Goal: Task Accomplishment & Management: Use online tool/utility

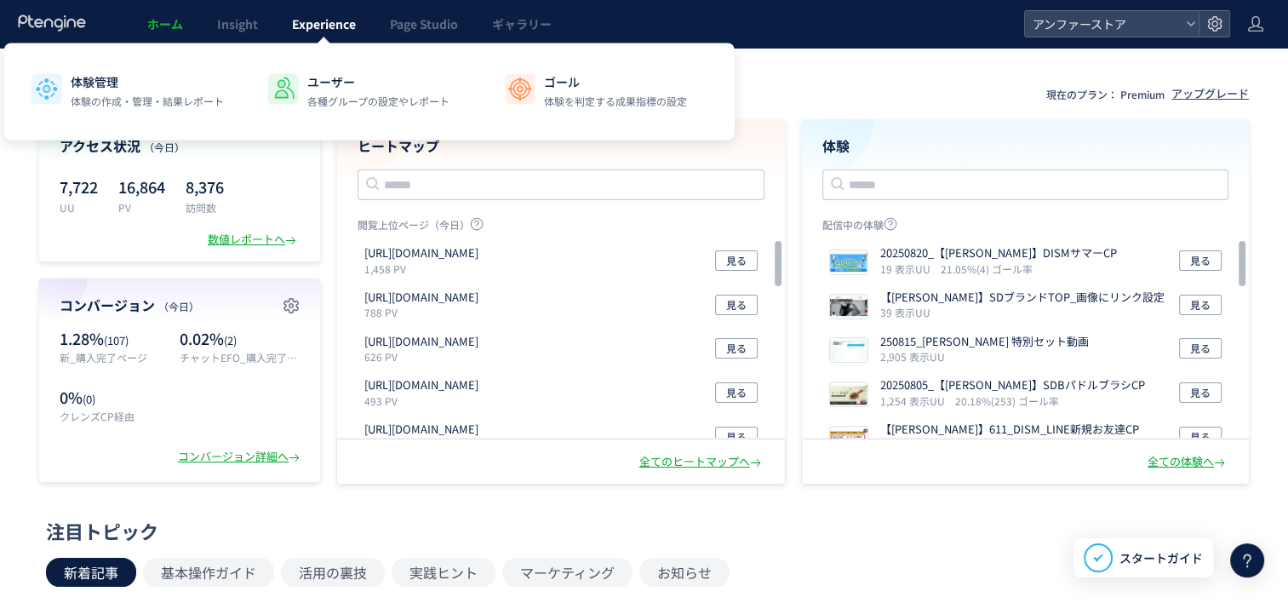
click at [313, 30] on span "Experience" at bounding box center [324, 23] width 64 height 17
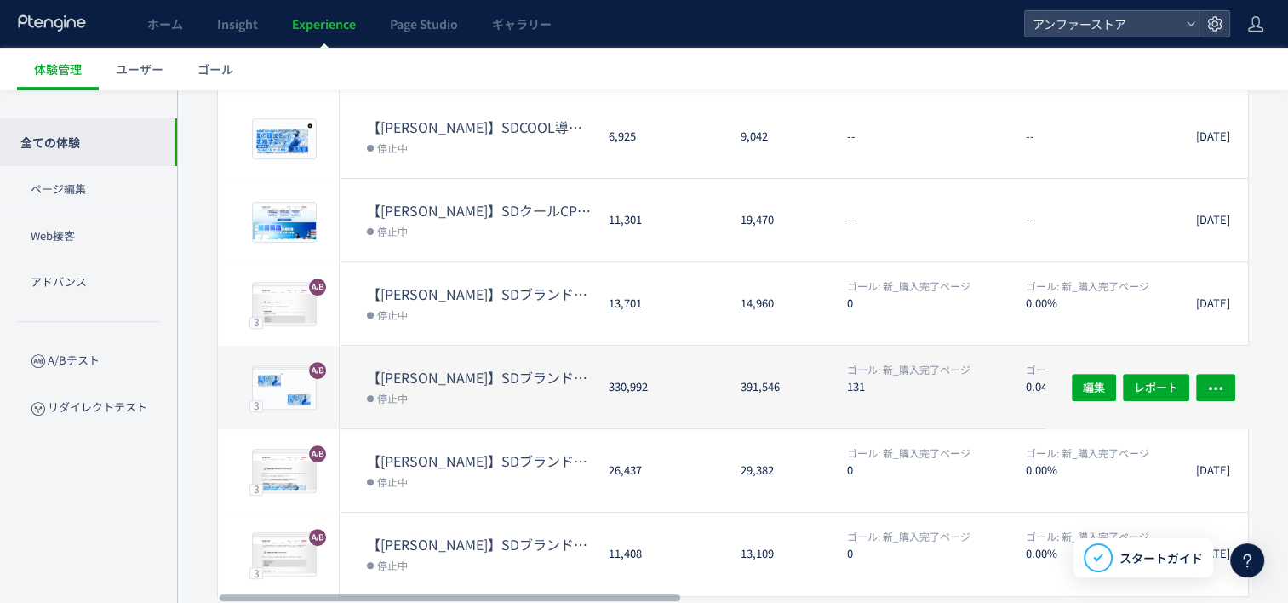
scroll to position [604, 0]
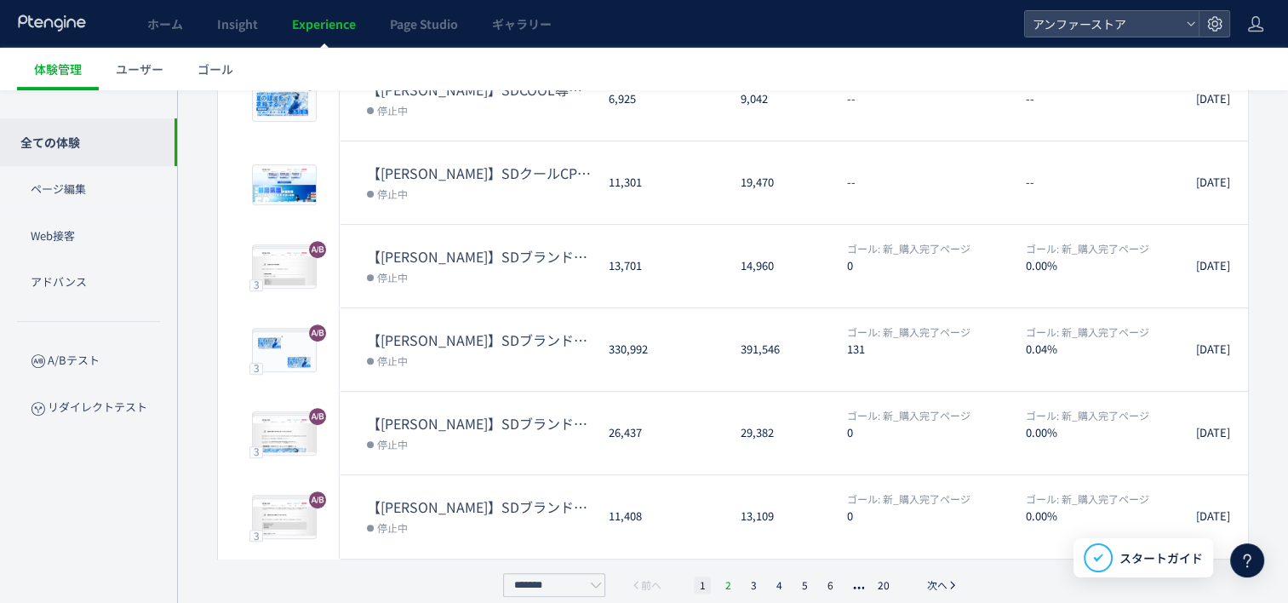
click at [745, 577] on li "2" at bounding box center [753, 585] width 17 height 17
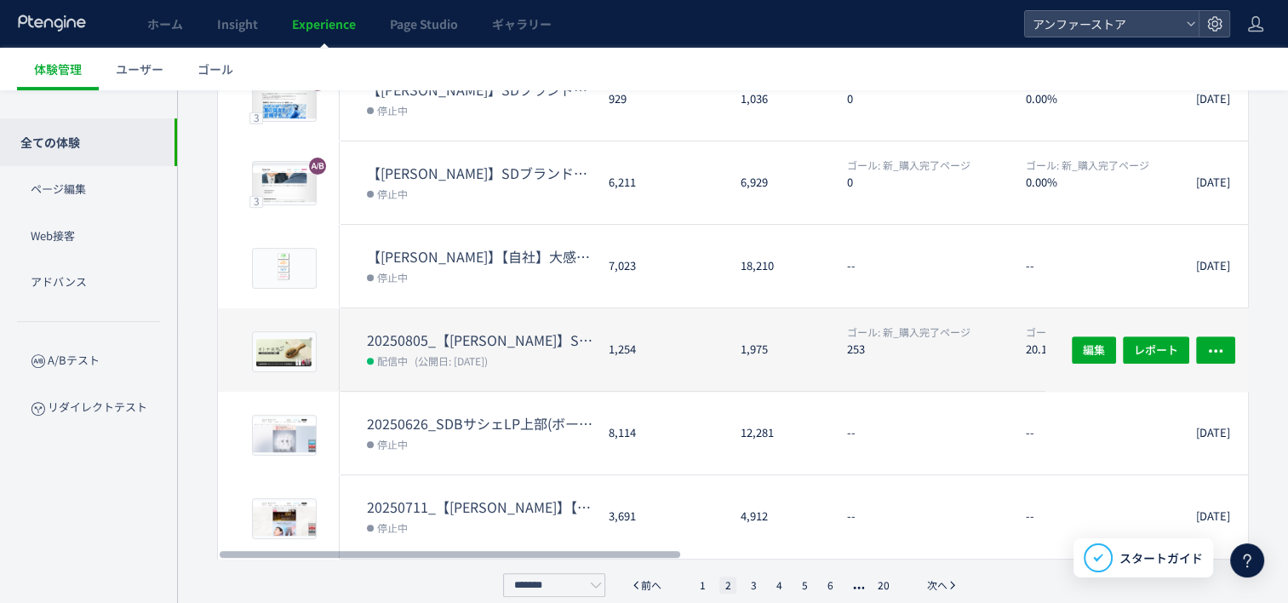
click at [789, 337] on div "1,975" at bounding box center [780, 349] width 106 height 83
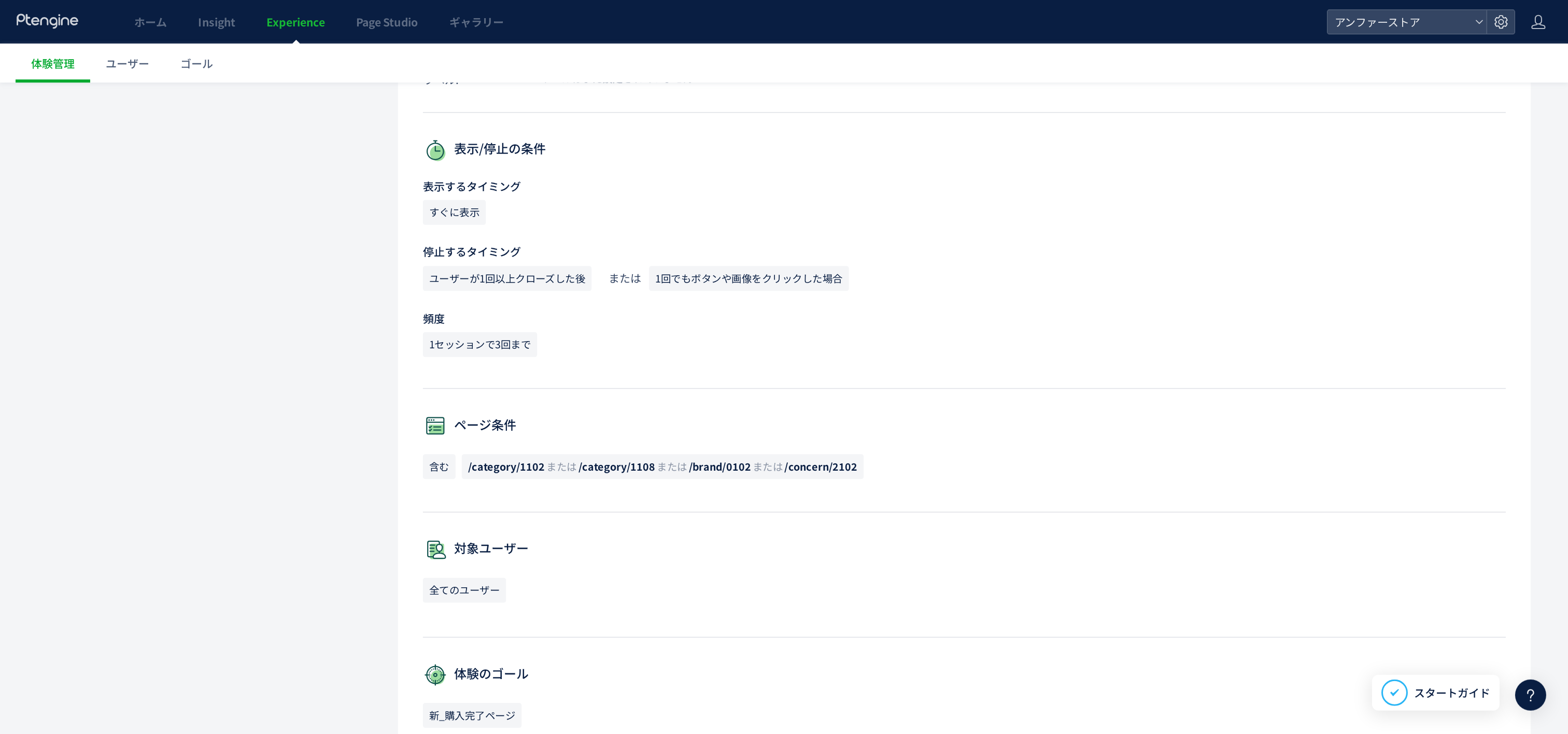
scroll to position [263, 0]
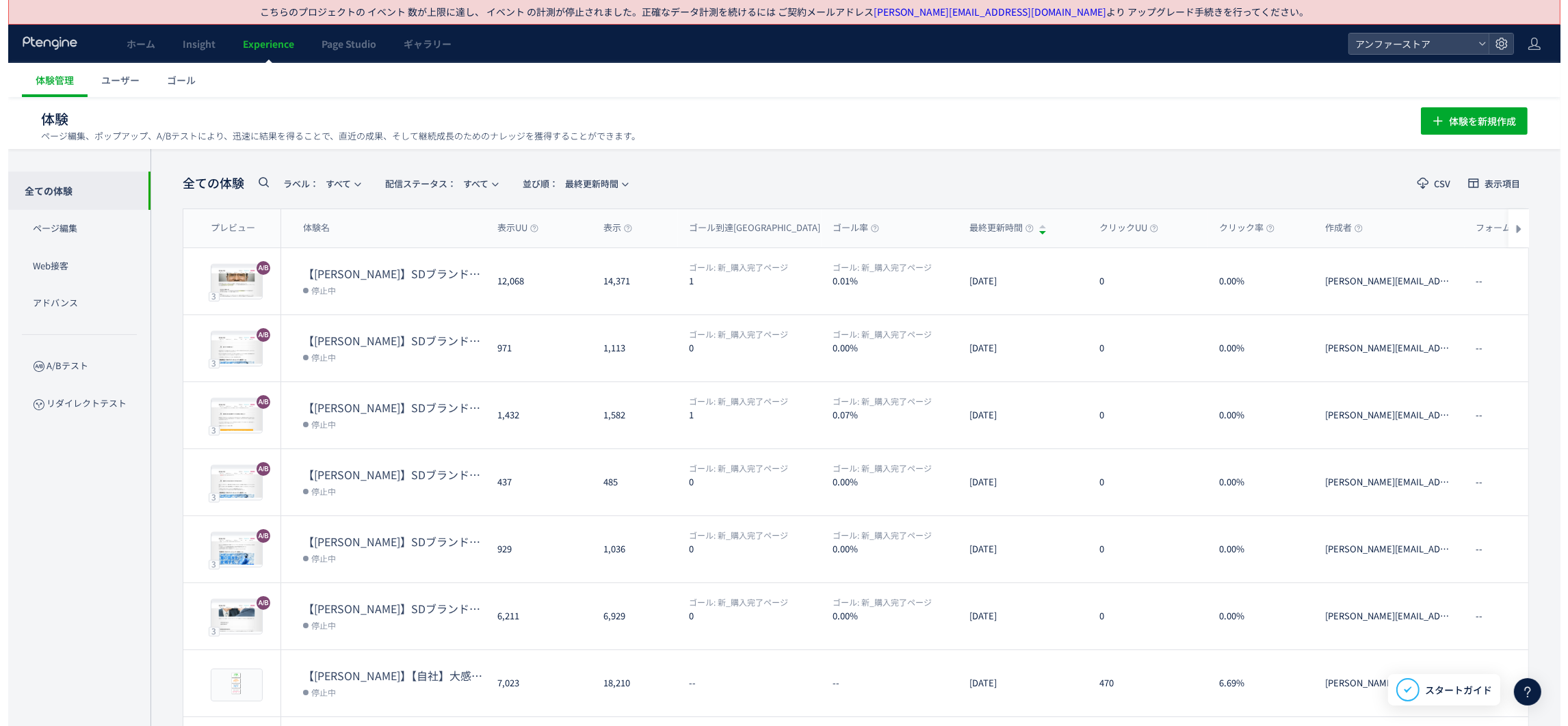
scroll to position [243, 0]
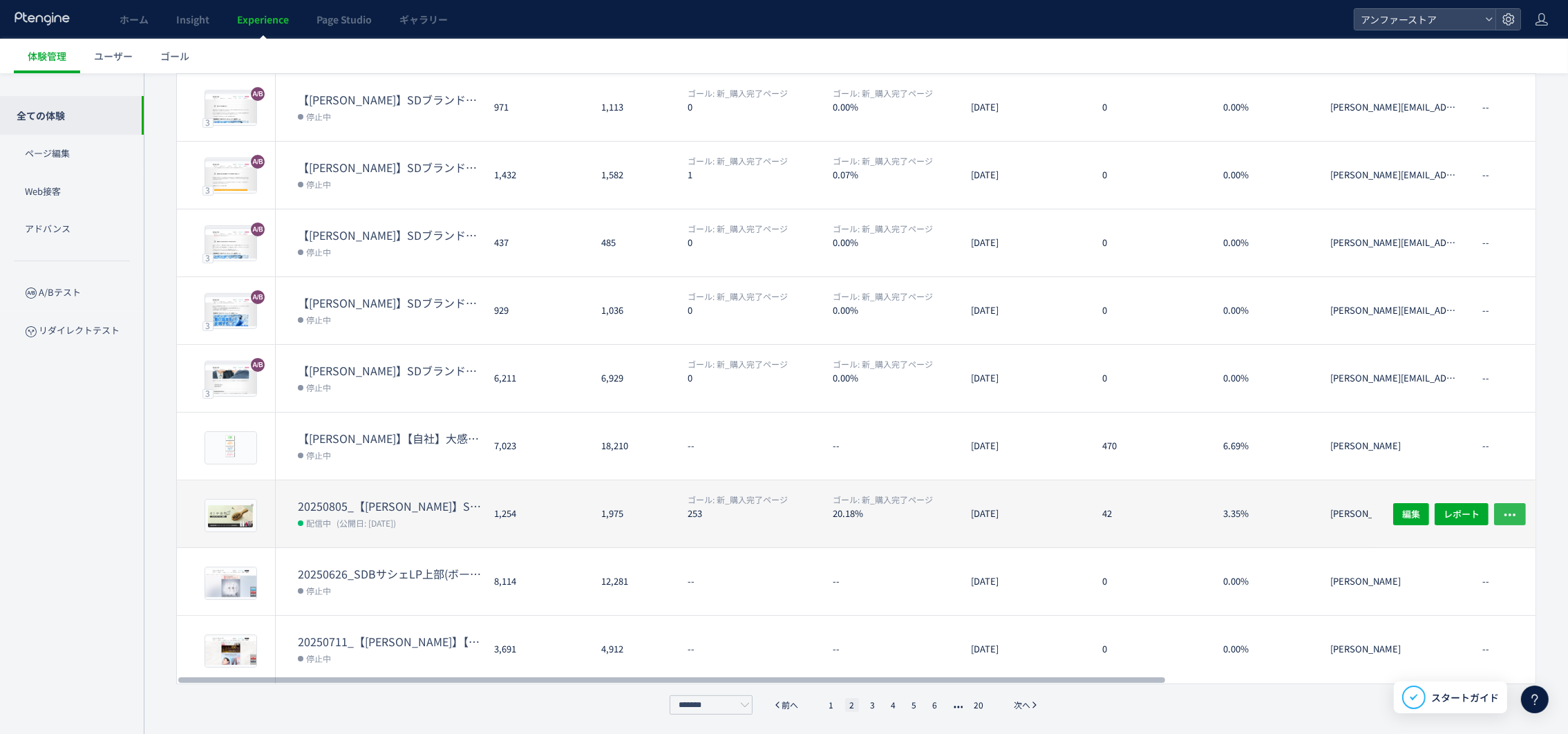
click at [1045, 489] on icon "button" at bounding box center [1510, 514] width 14 height 14
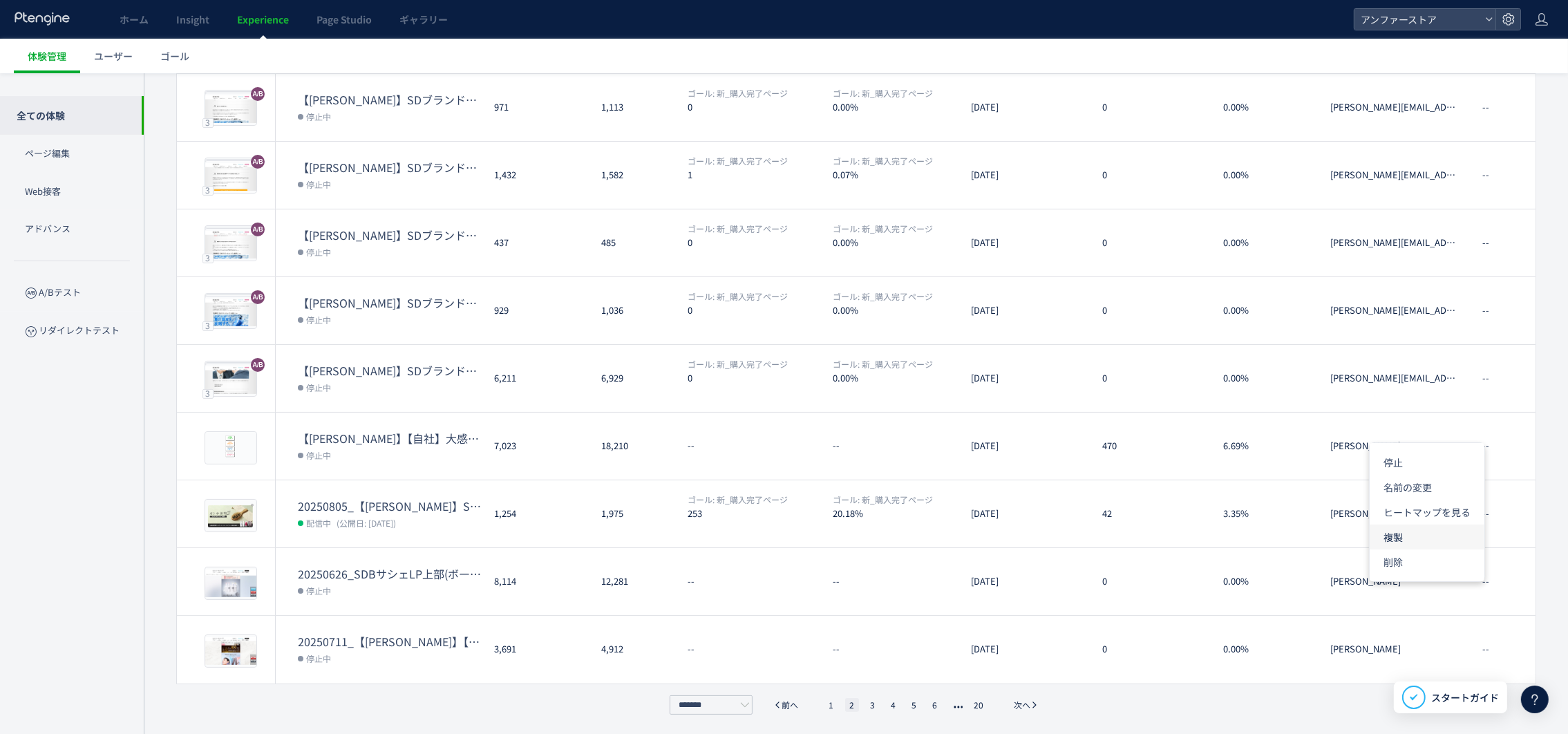
click at [1045, 489] on li "複製" at bounding box center [1427, 537] width 114 height 25
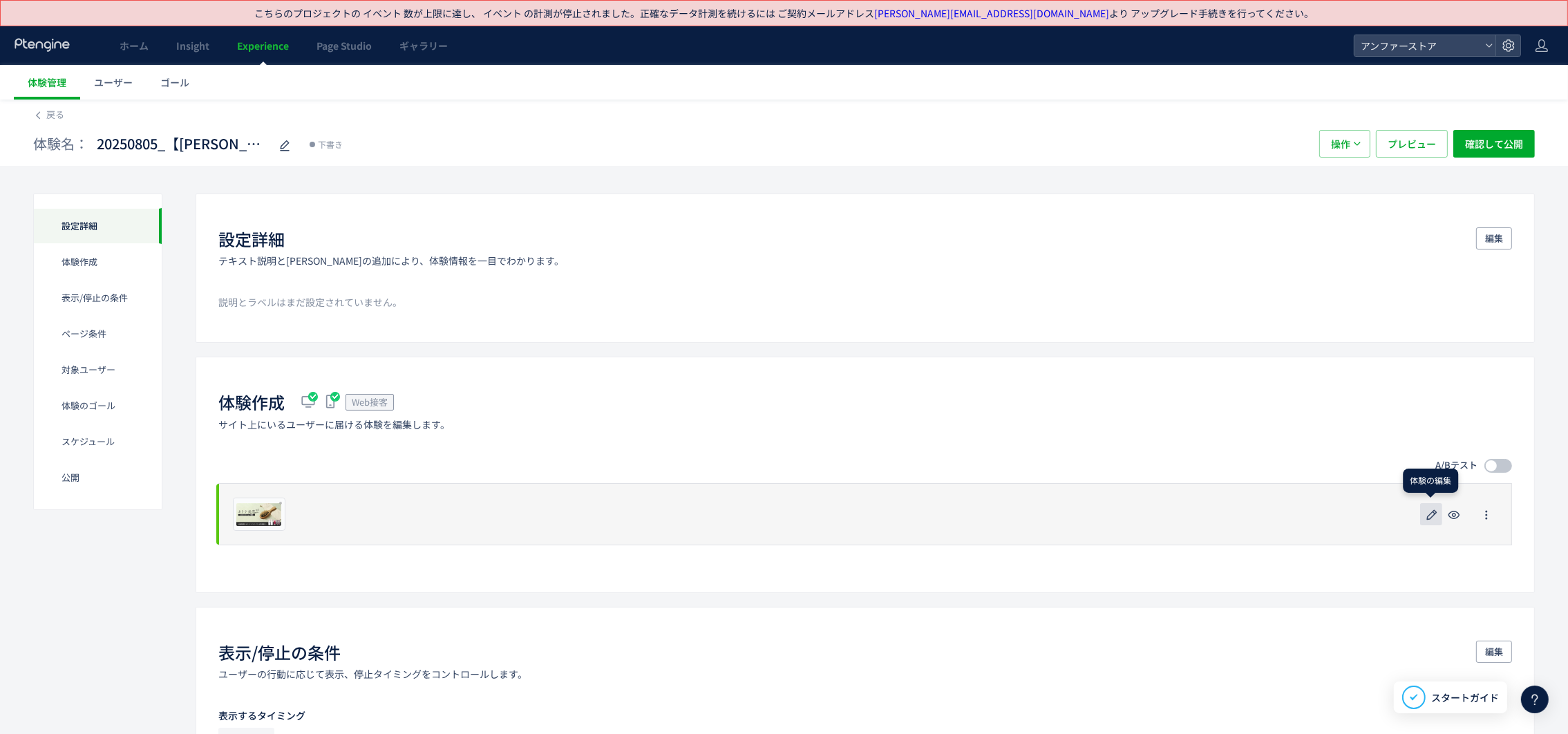
click at [1045, 489] on use "button" at bounding box center [1432, 515] width 11 height 11
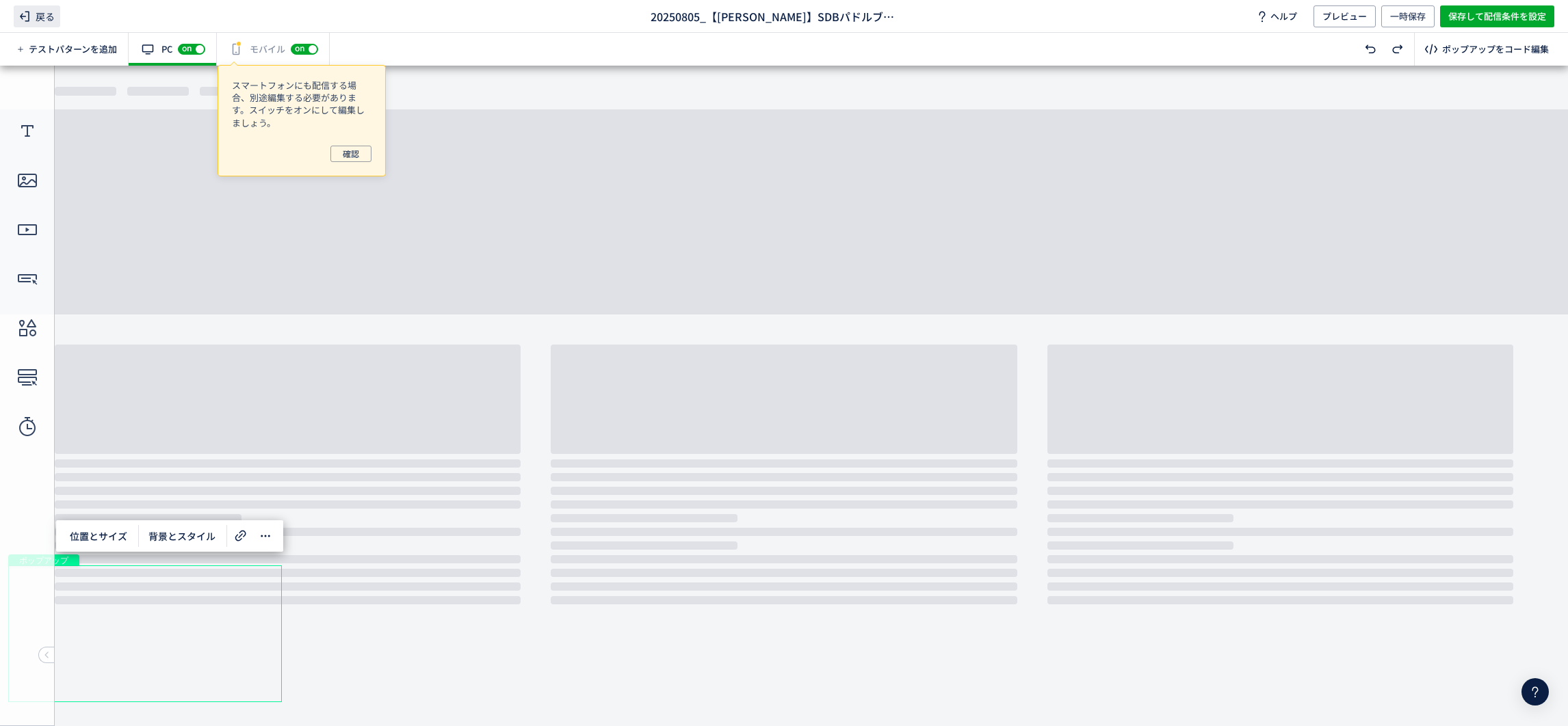
click at [34, 11] on span "戻る" at bounding box center [37, 16] width 47 height 22
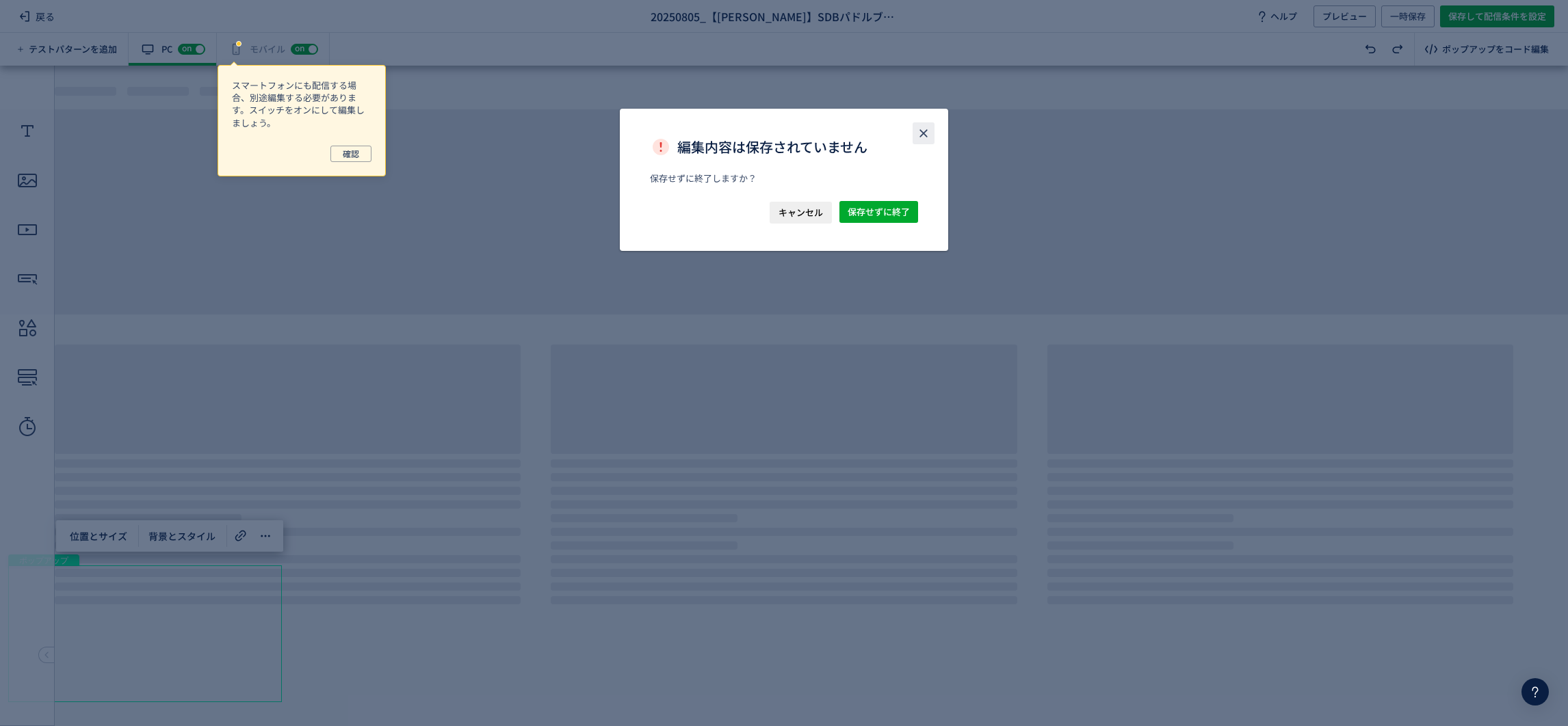
drag, startPoint x: 925, startPoint y: 130, endPoint x: 441, endPoint y: 42, distance: 491.9
click at [925, 130] on icon "close" at bounding box center [923, 133] width 14 height 14
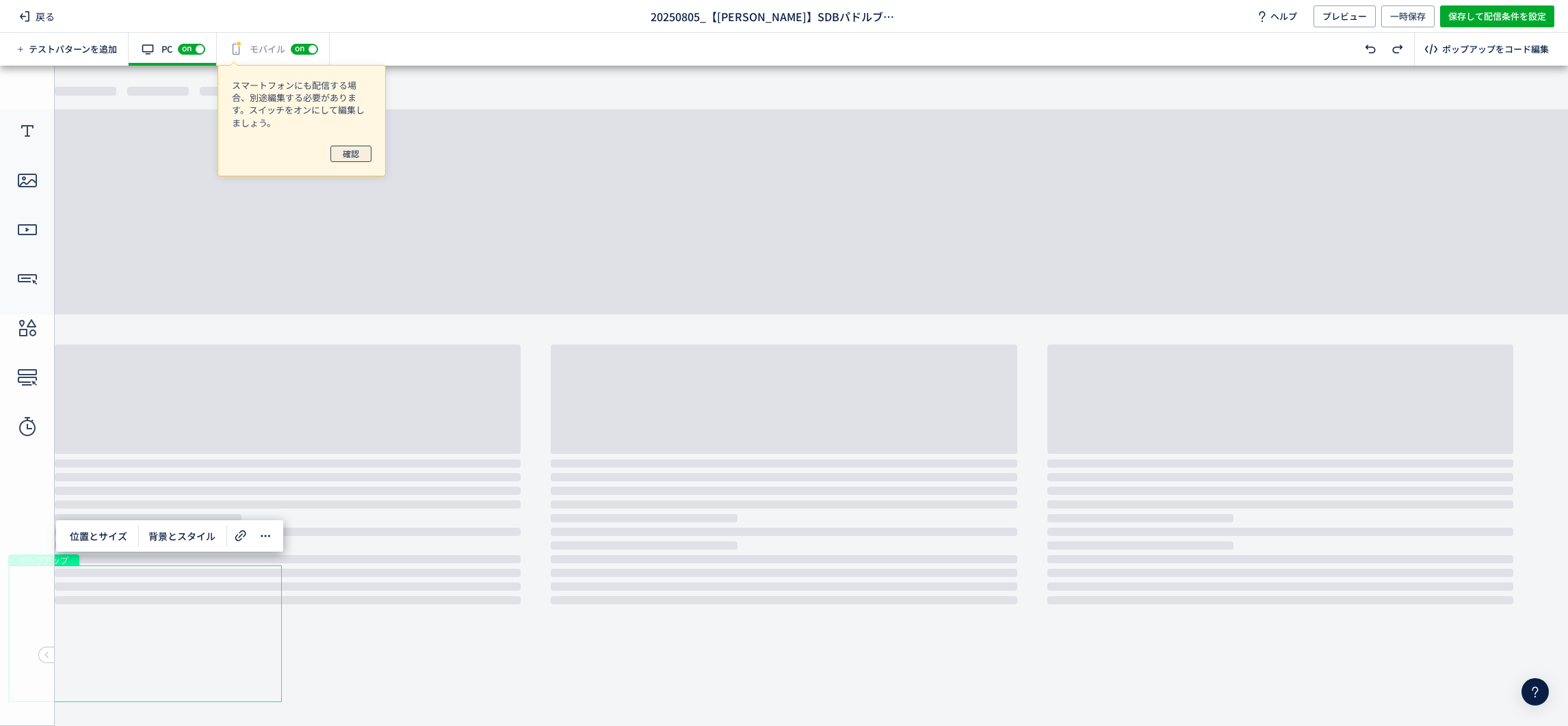
click at [358, 157] on button "確認" at bounding box center [350, 153] width 41 height 16
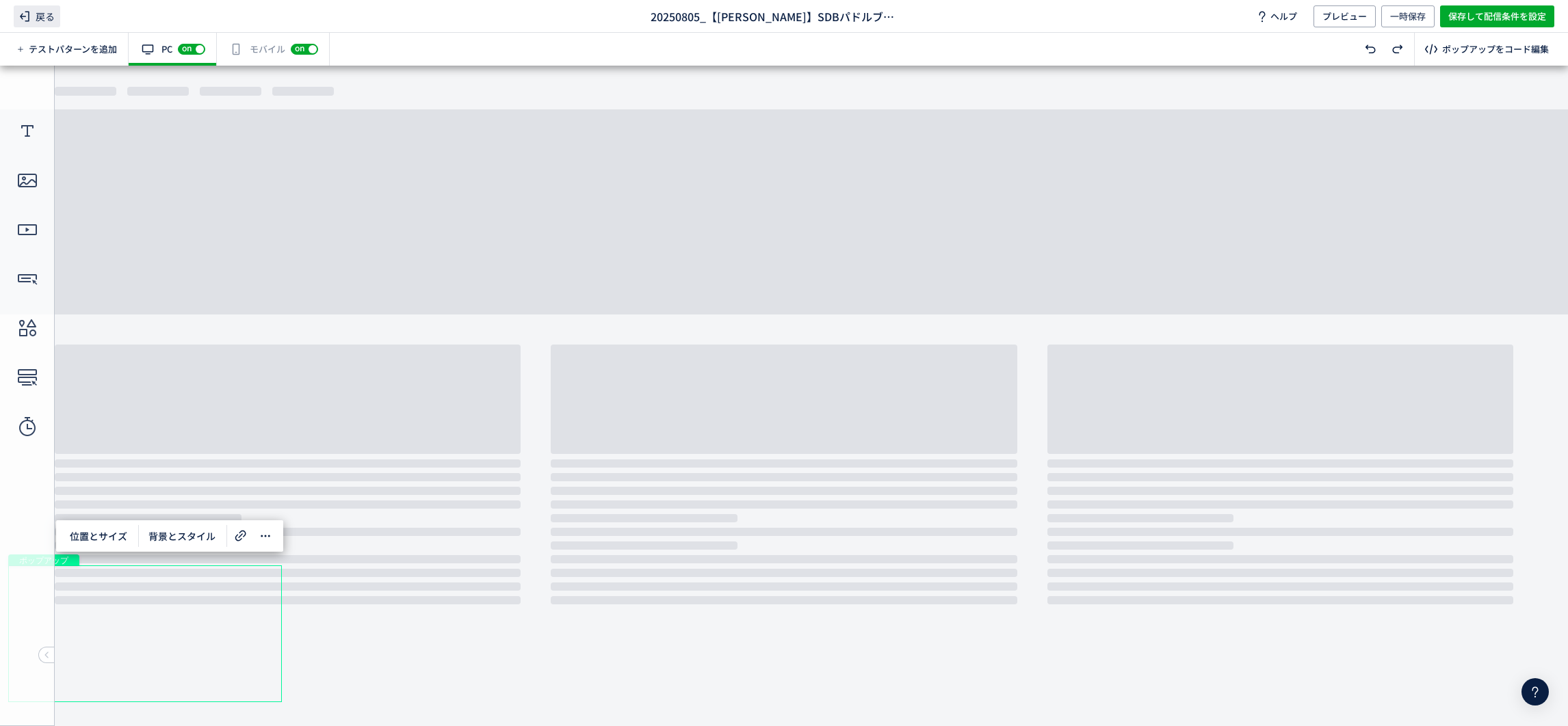
click at [21, 16] on use at bounding box center [25, 16] width 10 height 10
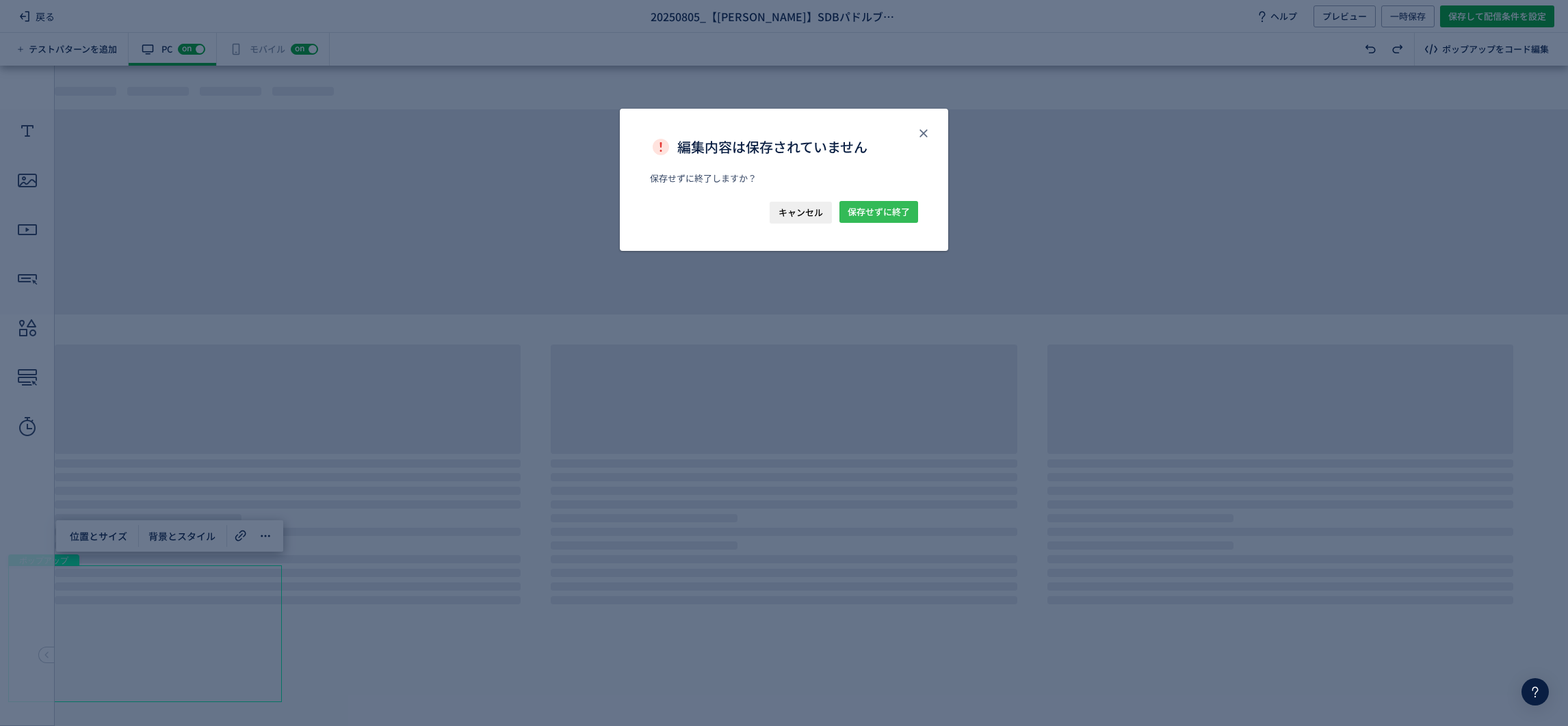
click at [872, 209] on span "保存せずに終了" at bounding box center [878, 211] width 62 height 22
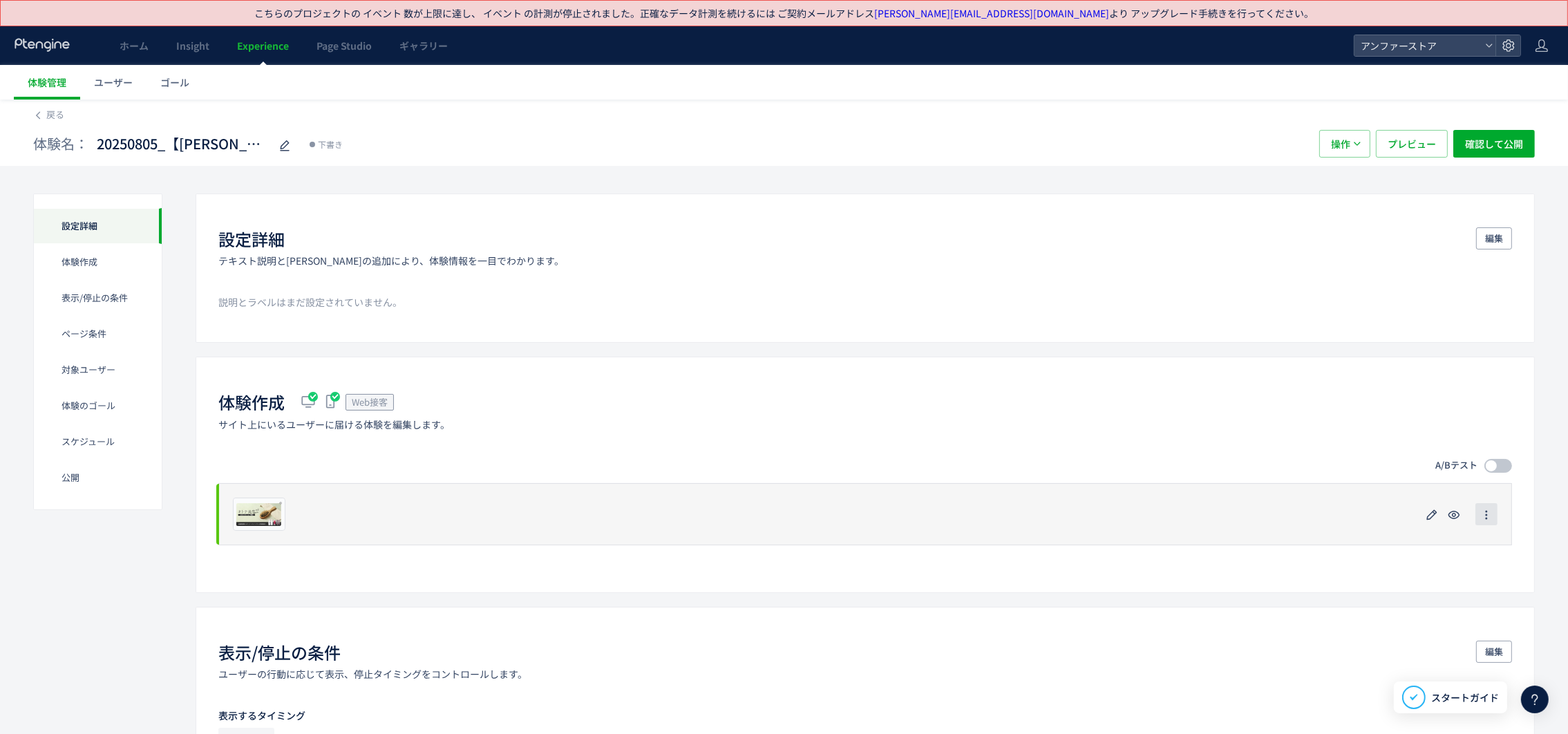
click at [1045, 489] on icon "button" at bounding box center [1487, 516] width 11 height 11
click at [1045, 489] on div "プレビュー" at bounding box center [865, 514] width 1294 height 63
drag, startPoint x: 377, startPoint y: 520, endPoint x: 337, endPoint y: 521, distance: 40.0
click at [337, 489] on div "プレビュー" at bounding box center [865, 514] width 1294 height 63
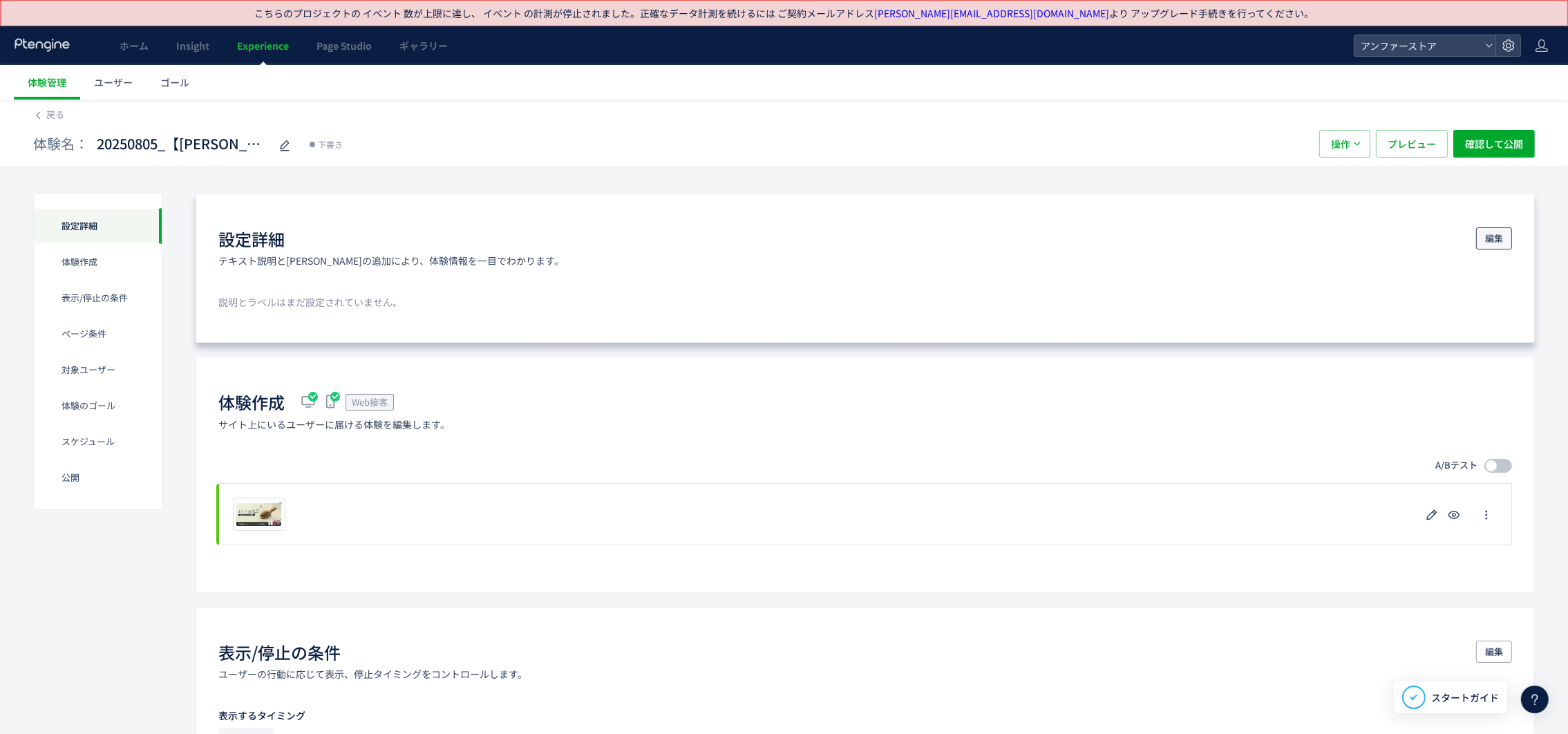
click at [1045, 240] on span "編集" at bounding box center [1494, 238] width 18 height 22
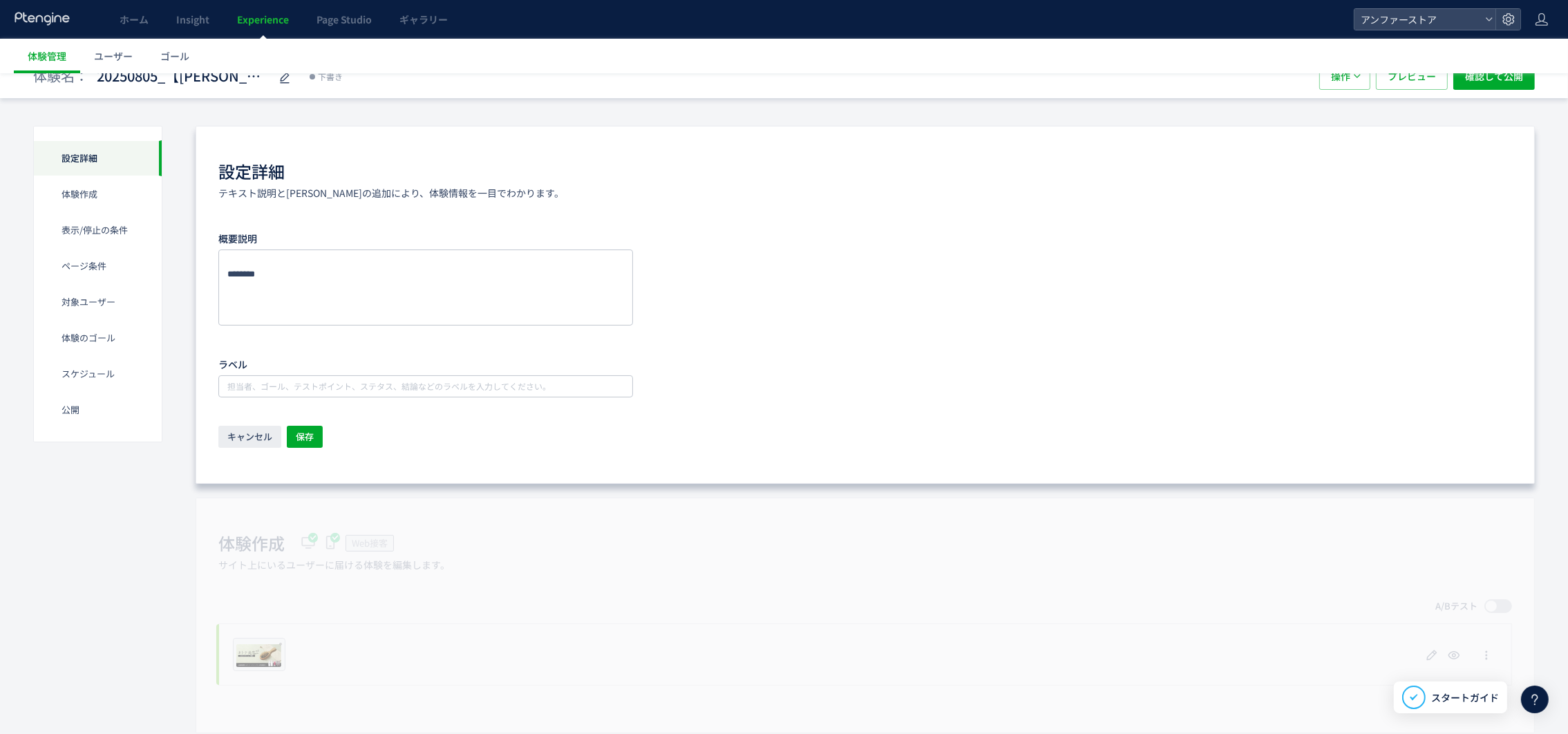
scroll to position [104, 0]
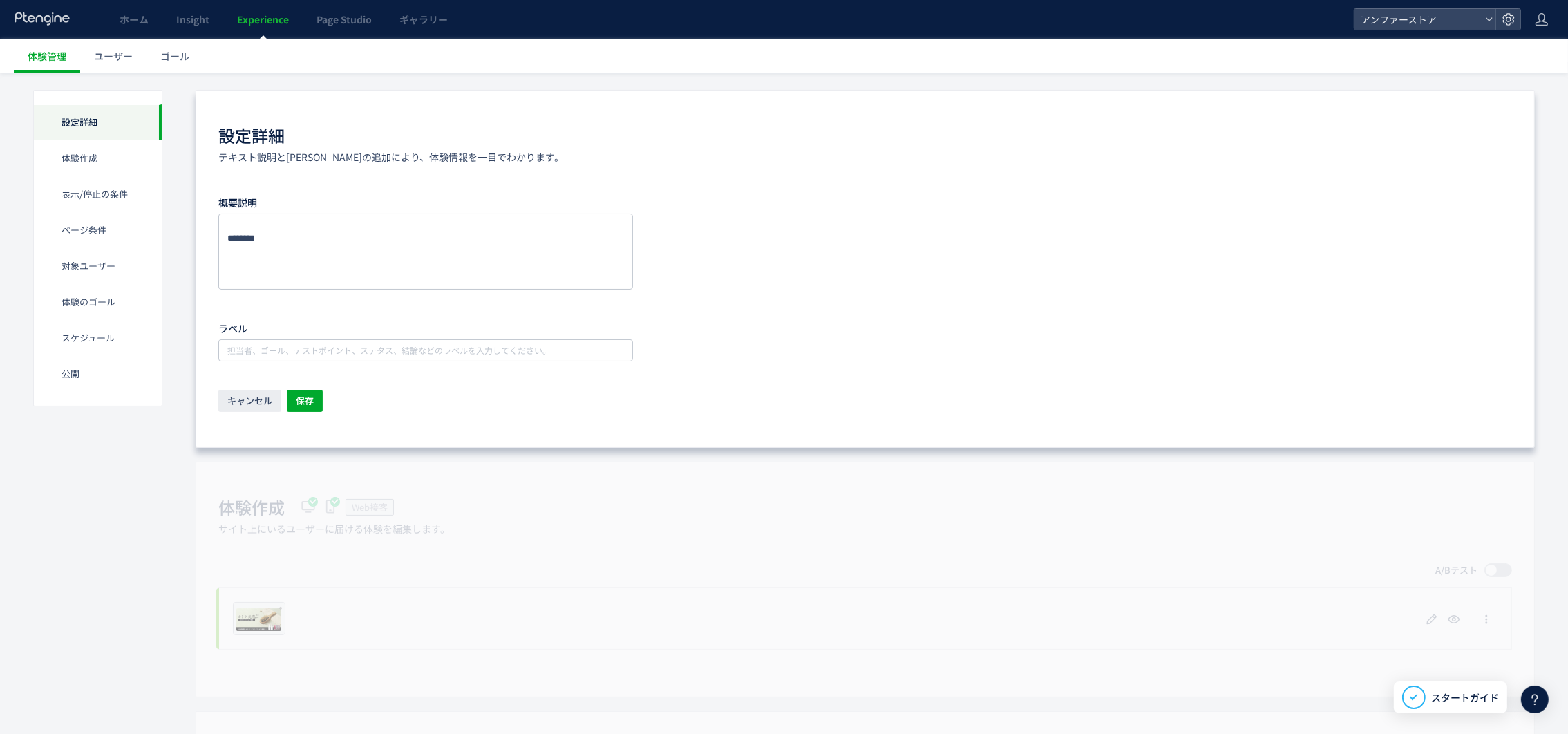
click at [616, 489] on div "体験作成 Web接客 サイト上にいるユーザーに届ける体験を編集します。 A/Bテスト プレビュー 削除の確認 キャンセル 削除 一時停止の確認 キャンセル 確…" at bounding box center [865, 580] width 1339 height 235
click at [244, 404] on span "キャンセル" at bounding box center [249, 400] width 45 height 22
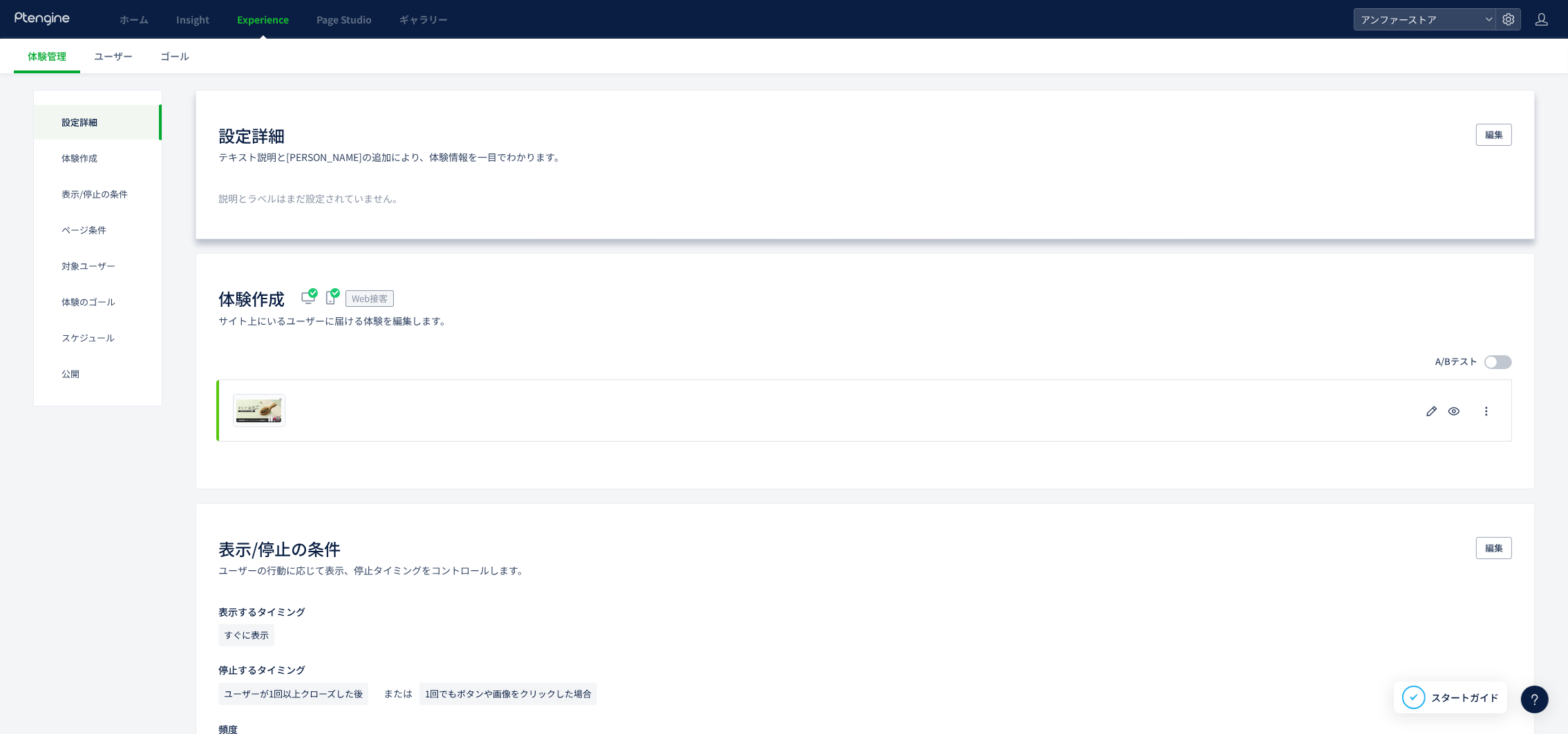
scroll to position [2, 0]
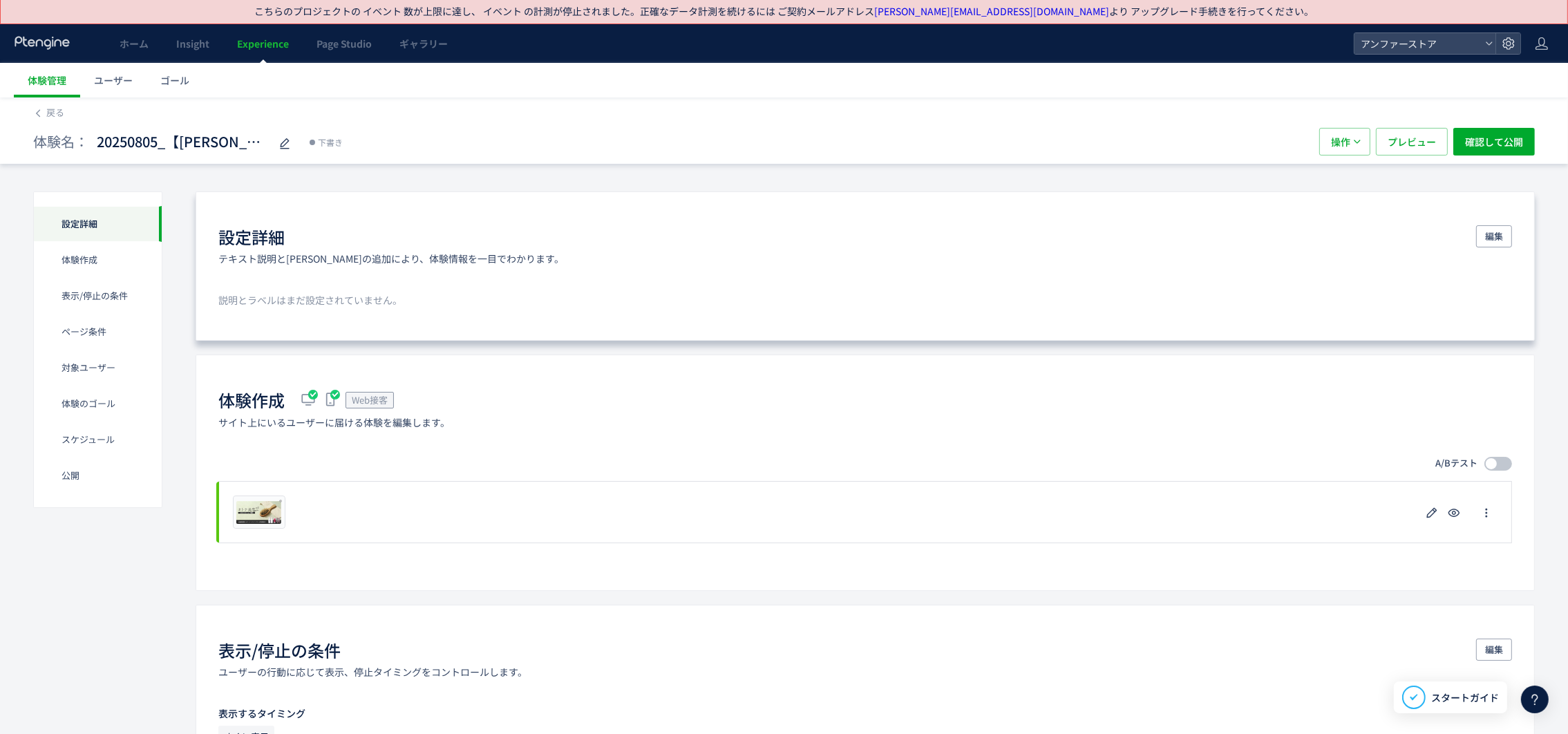
click at [1045, 398] on div "体験作成 Web接客 サイト上にいるユーザーに届ける体験を編集します。" at bounding box center [865, 408] width 1294 height 40
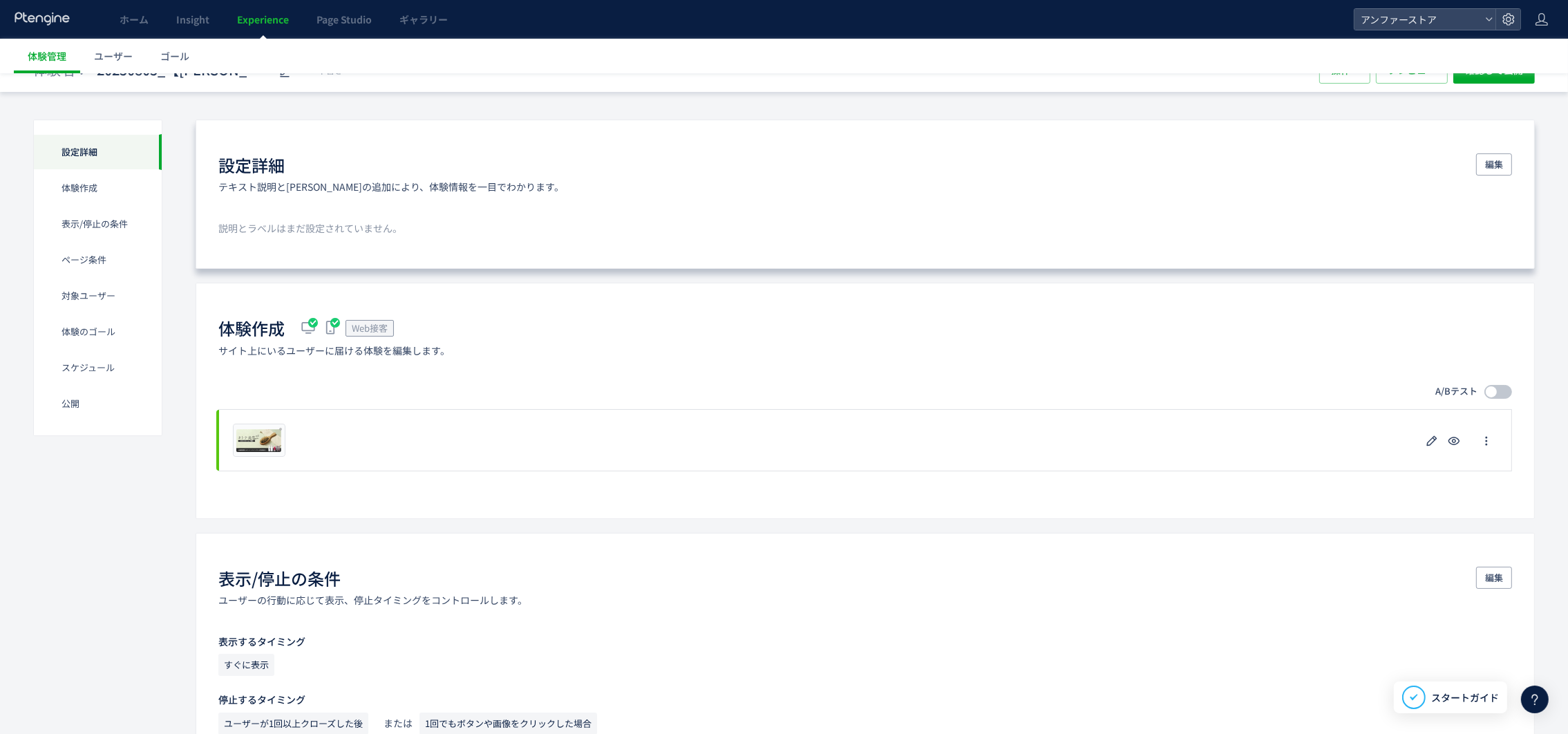
scroll to position [106, 0]
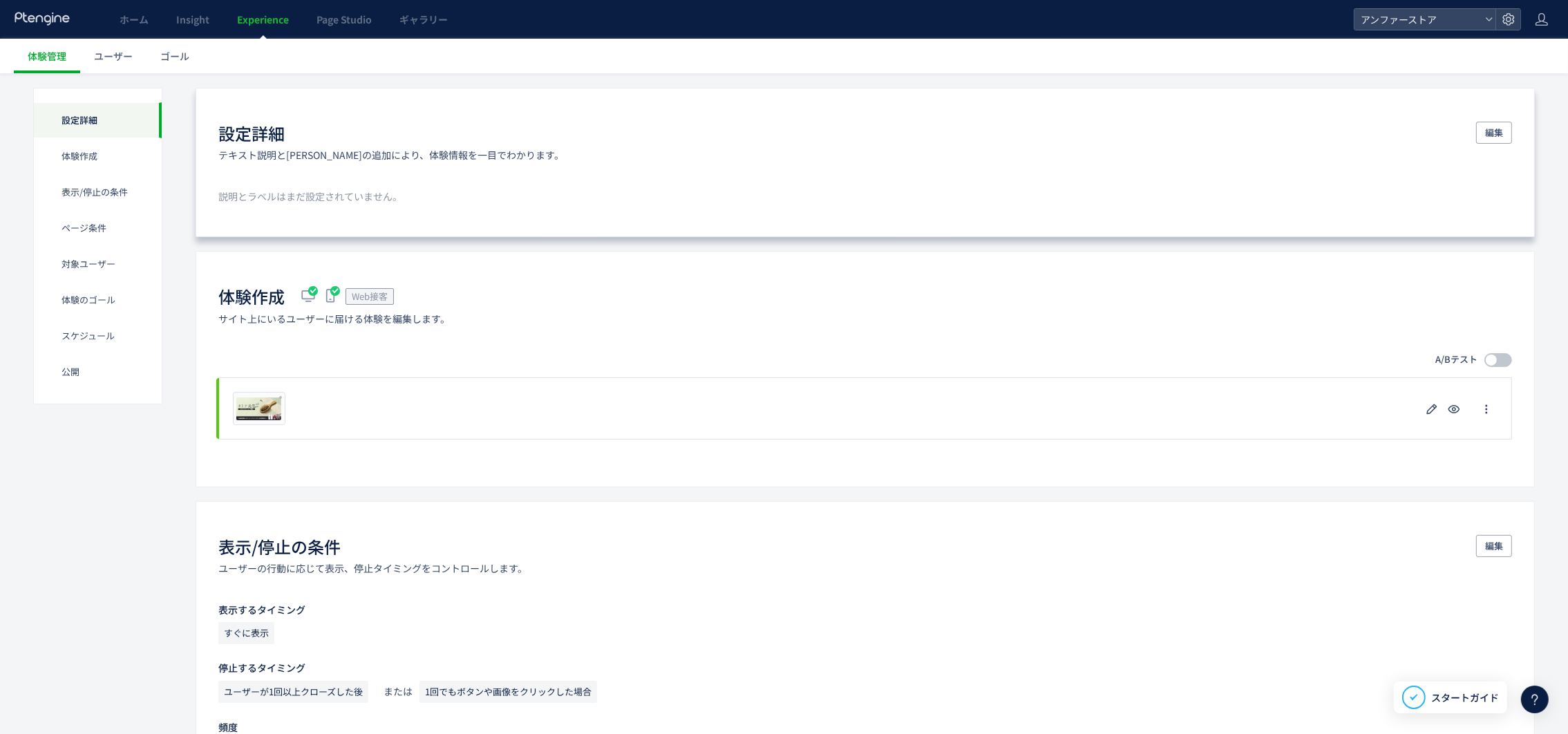
click at [691, 469] on div "体験作成 Web接客 サイト上にいるユーザーに届ける体験を編集します。 A/Bテスト プレビュー 削除の確認 キャンセル 削除 一時停止の確認 キャンセル 確…" at bounding box center [865, 369] width 1339 height 235
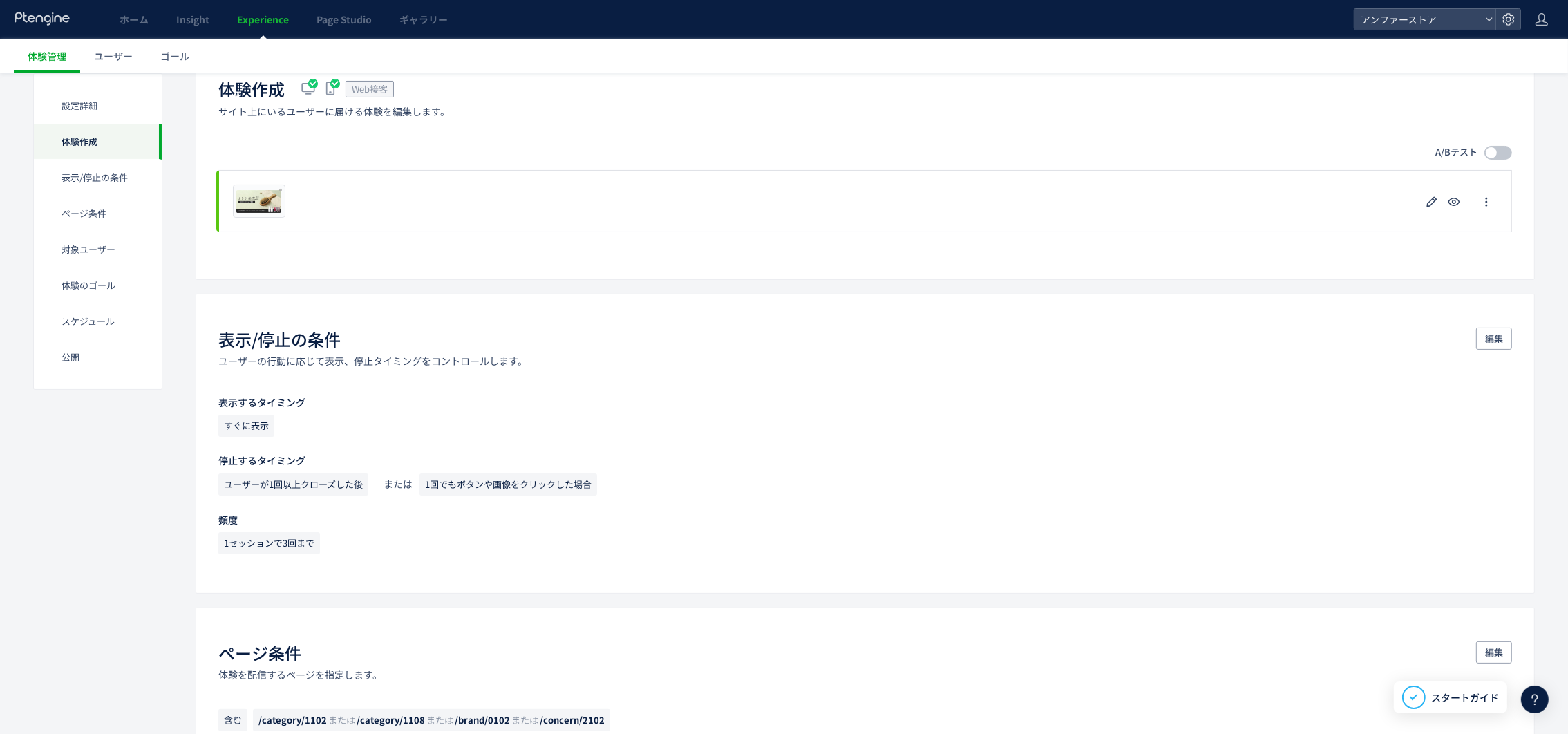
scroll to position [0, 0]
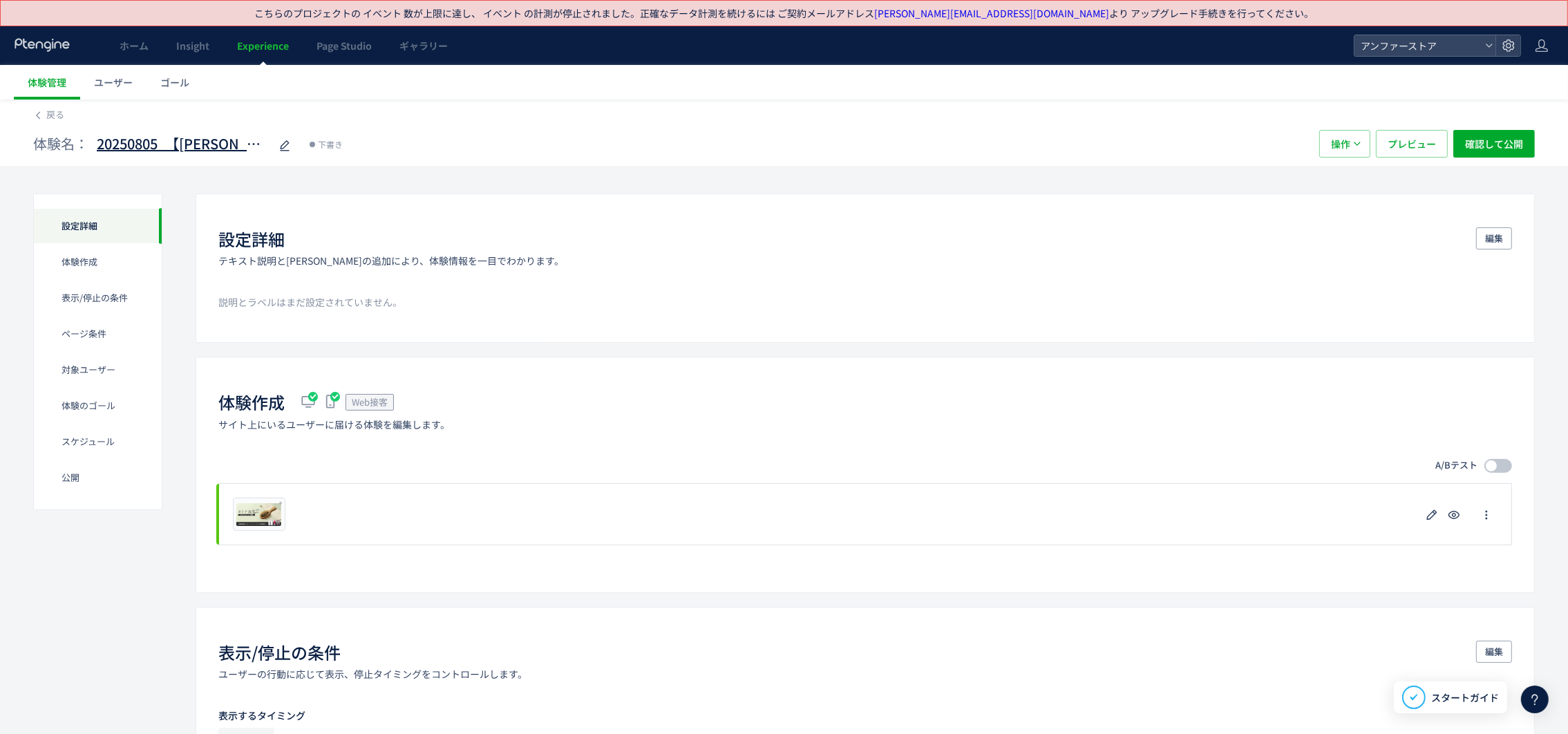
click at [286, 147] on icon at bounding box center [285, 145] width 16 height 16
click at [239, 137] on input "**********" at bounding box center [183, 145] width 173 height 28
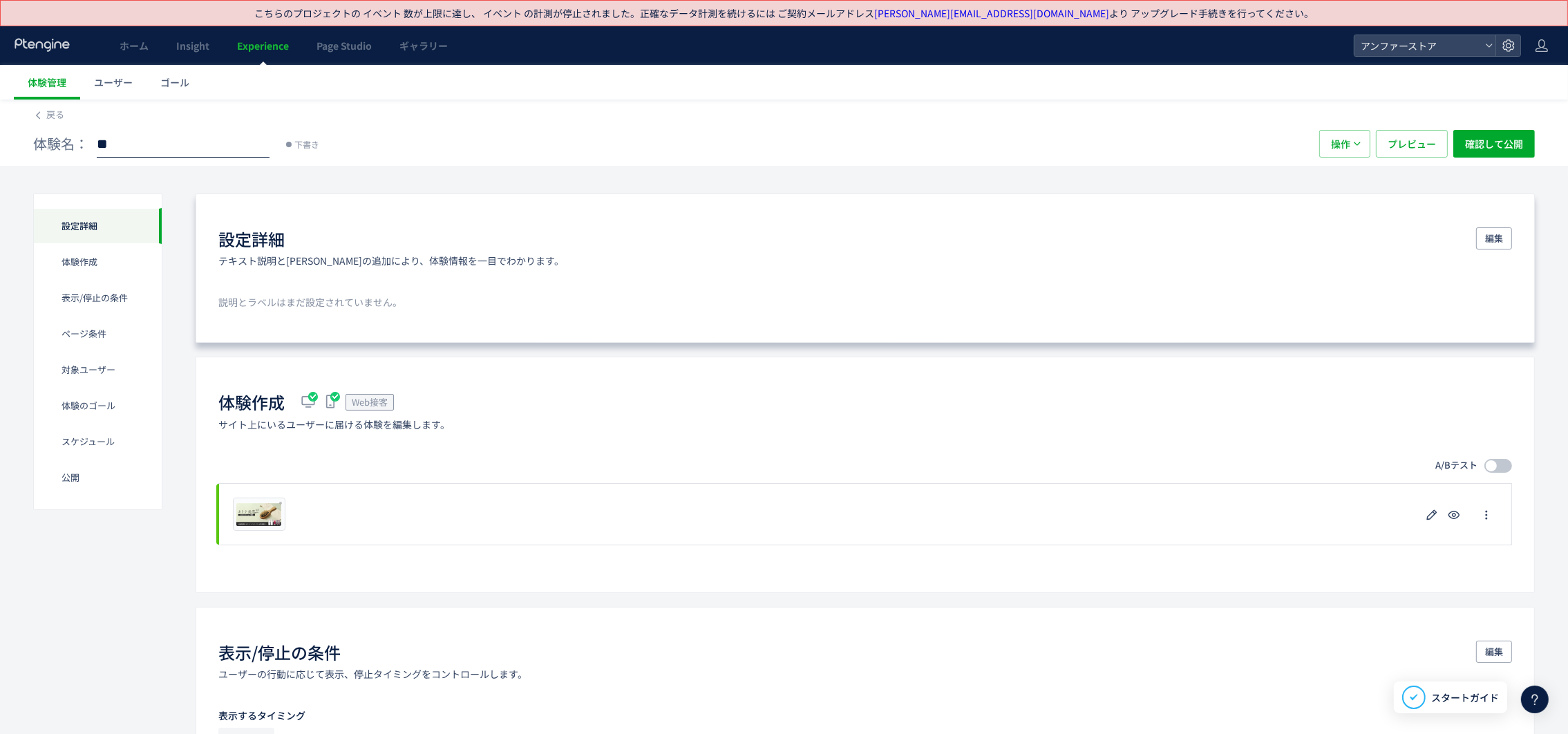
type input "*"
type input "**********"
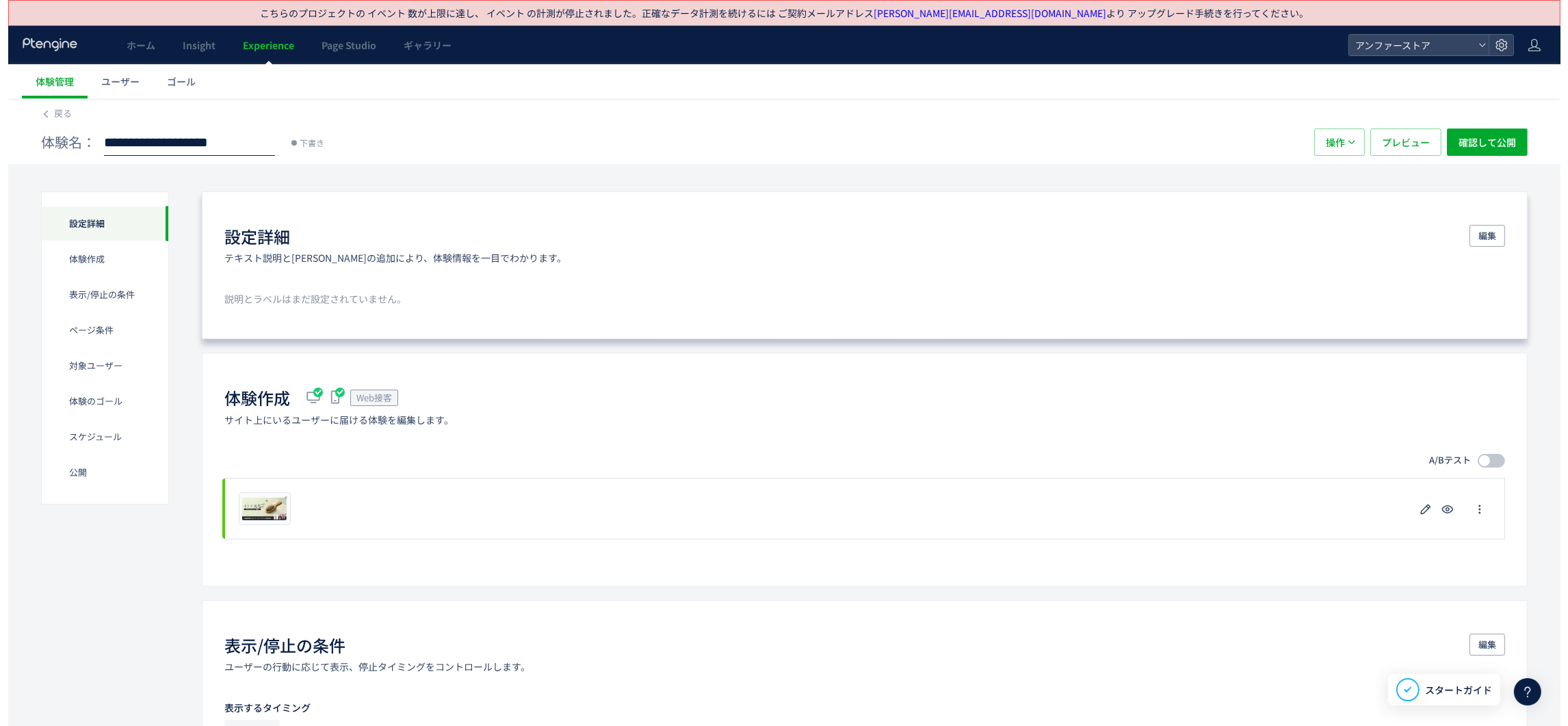
scroll to position [0, 43]
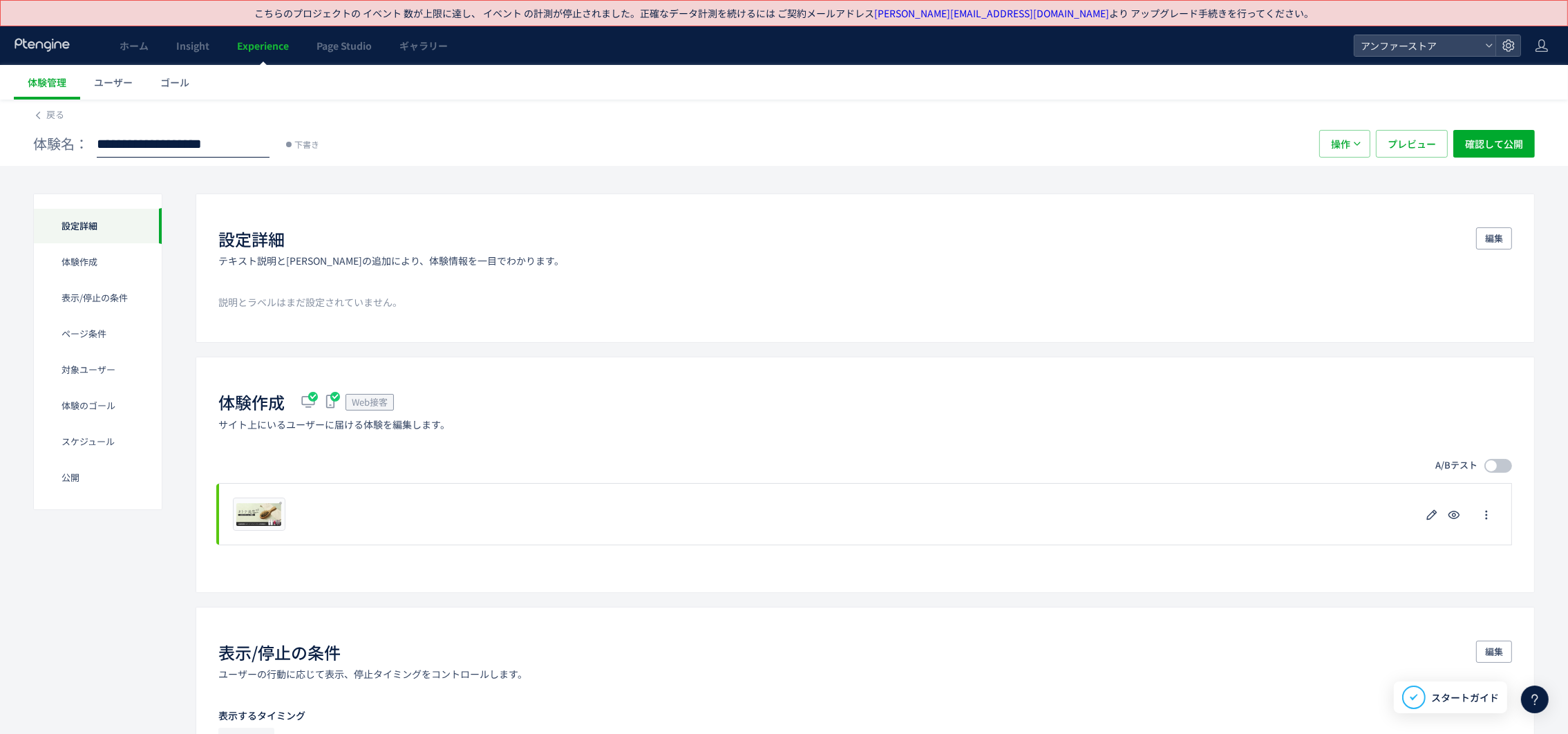
click at [1045, 145] on div "**********" at bounding box center [670, 144] width 1273 height 28
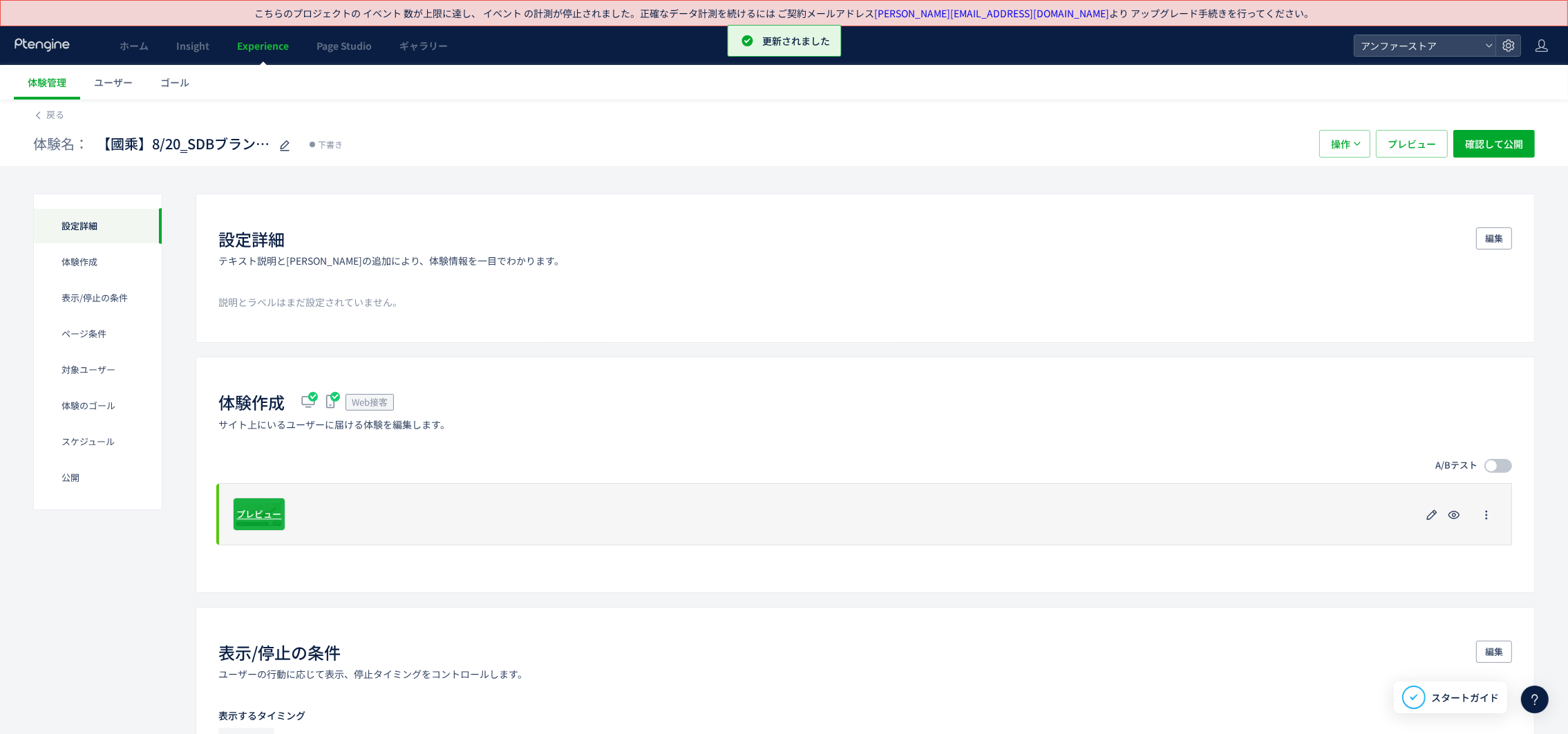
click at [256, 489] on span "プレビュー" at bounding box center [259, 514] width 45 height 13
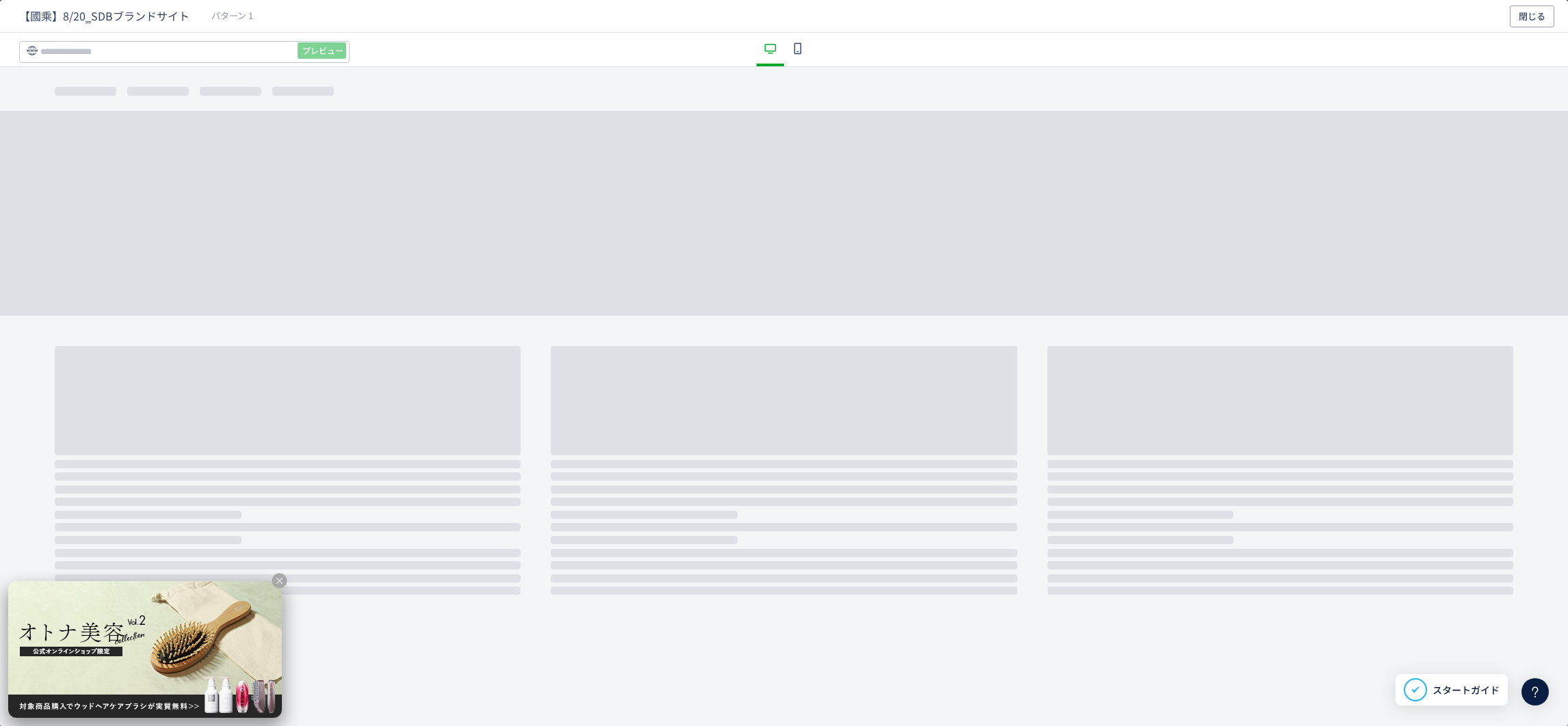
click at [172, 483] on div "dialog" at bounding box center [145, 650] width 274 height 137
drag, startPoint x: 172, startPoint y: 613, endPoint x: 134, endPoint y: 621, distance: 38.8
click at [133, 483] on div "dialog" at bounding box center [145, 650] width 274 height 137
click at [1035, 14] on span "閉じる" at bounding box center [1531, 16] width 27 height 22
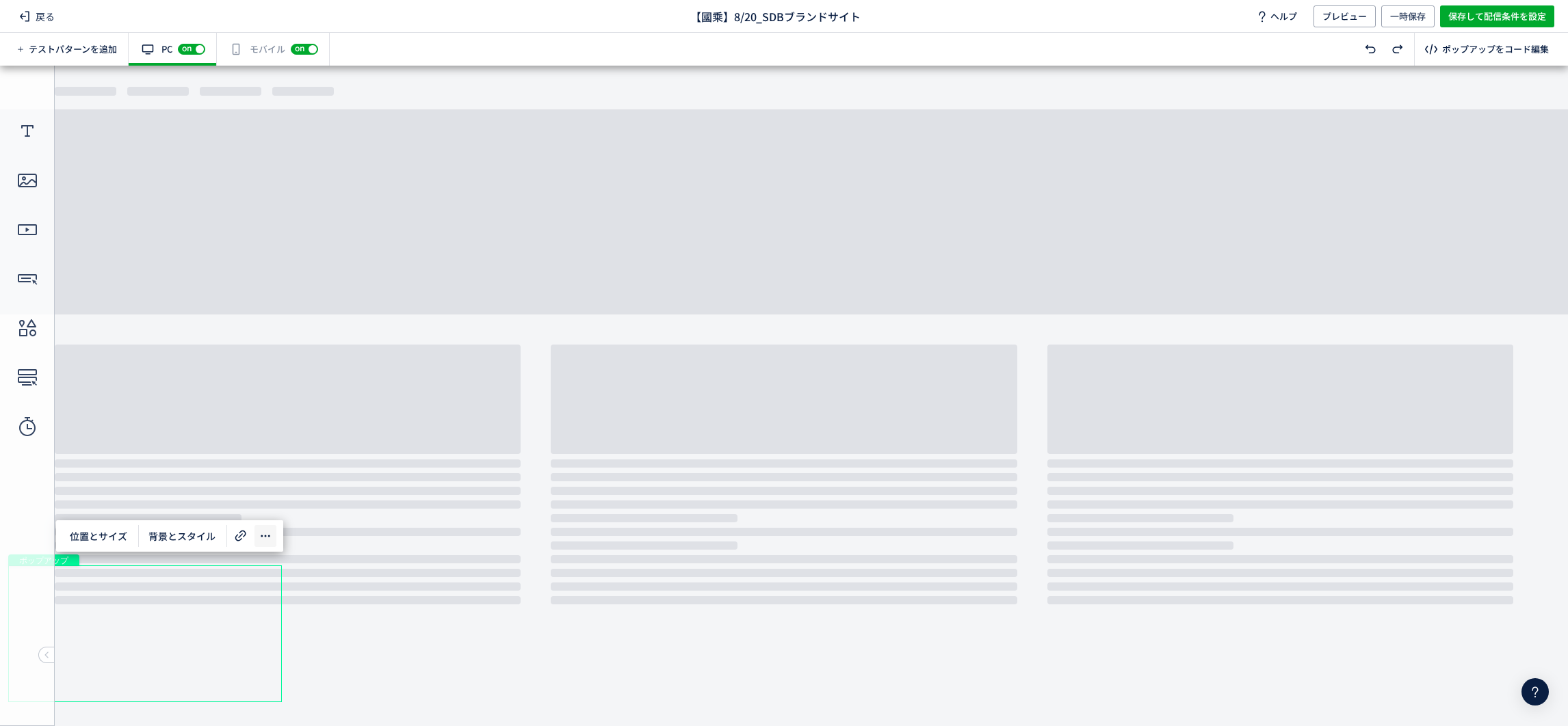
click at [257, 483] on icon at bounding box center [265, 536] width 16 height 16
click at [34, 186] on icon at bounding box center [27, 180] width 22 height 22
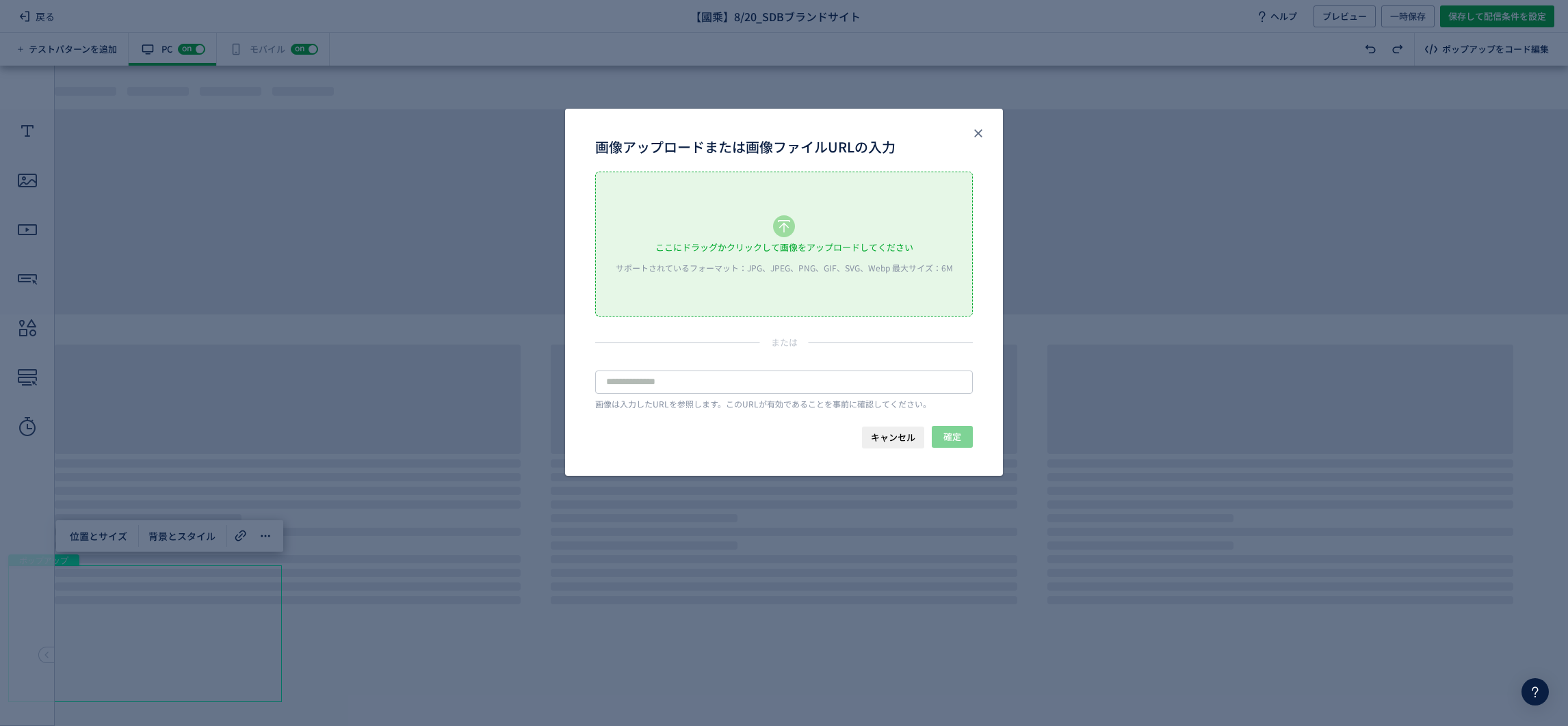
click at [798, 233] on div "ここにドラッグかクリックして画像をアップロードしてください サポートされているフォーマット：JPG、JPEG、PNG、GIF、SVG、Webp 最大サイズ：6M" at bounding box center [784, 244] width 376 height 144
click at [804, 211] on div "ここにドラッグかクリックして画像をアップロードしてください サポートされているフォーマット：JPG、JPEG、PNG、GIF、SVG、Webp 最大サイズ：6M" at bounding box center [784, 244] width 376 height 144
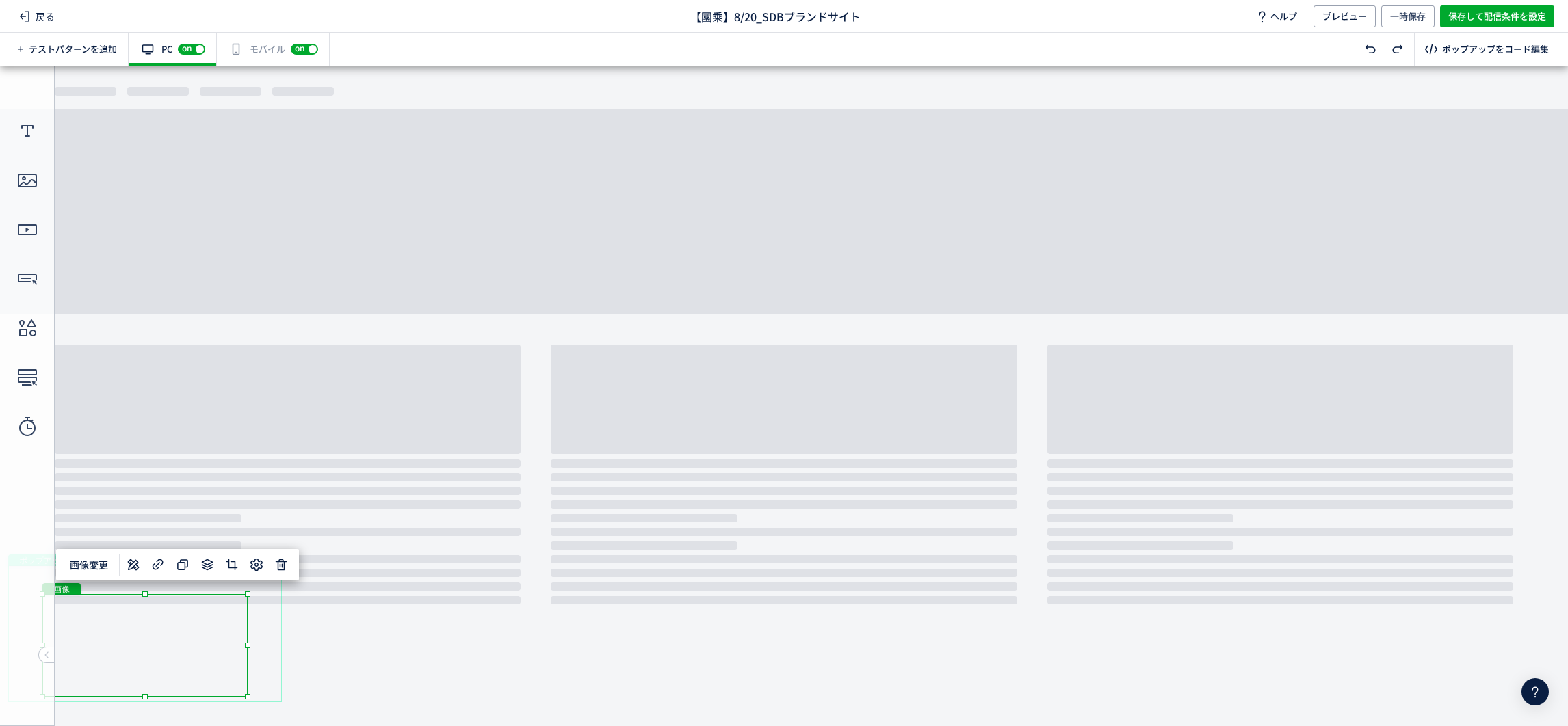
click at [265, 483] on div "ポップアップ" at bounding box center [145, 634] width 274 height 137
click at [282, 483] on div "クローズボタン" at bounding box center [279, 565] width 17 height 17
click at [276, 483] on div "クローズボタン" at bounding box center [279, 565] width 17 height 17
click at [63, 483] on span "ポップアップ" at bounding box center [43, 561] width 60 height 11
drag, startPoint x: 195, startPoint y: 620, endPoint x: 208, endPoint y: 610, distance: 16.4
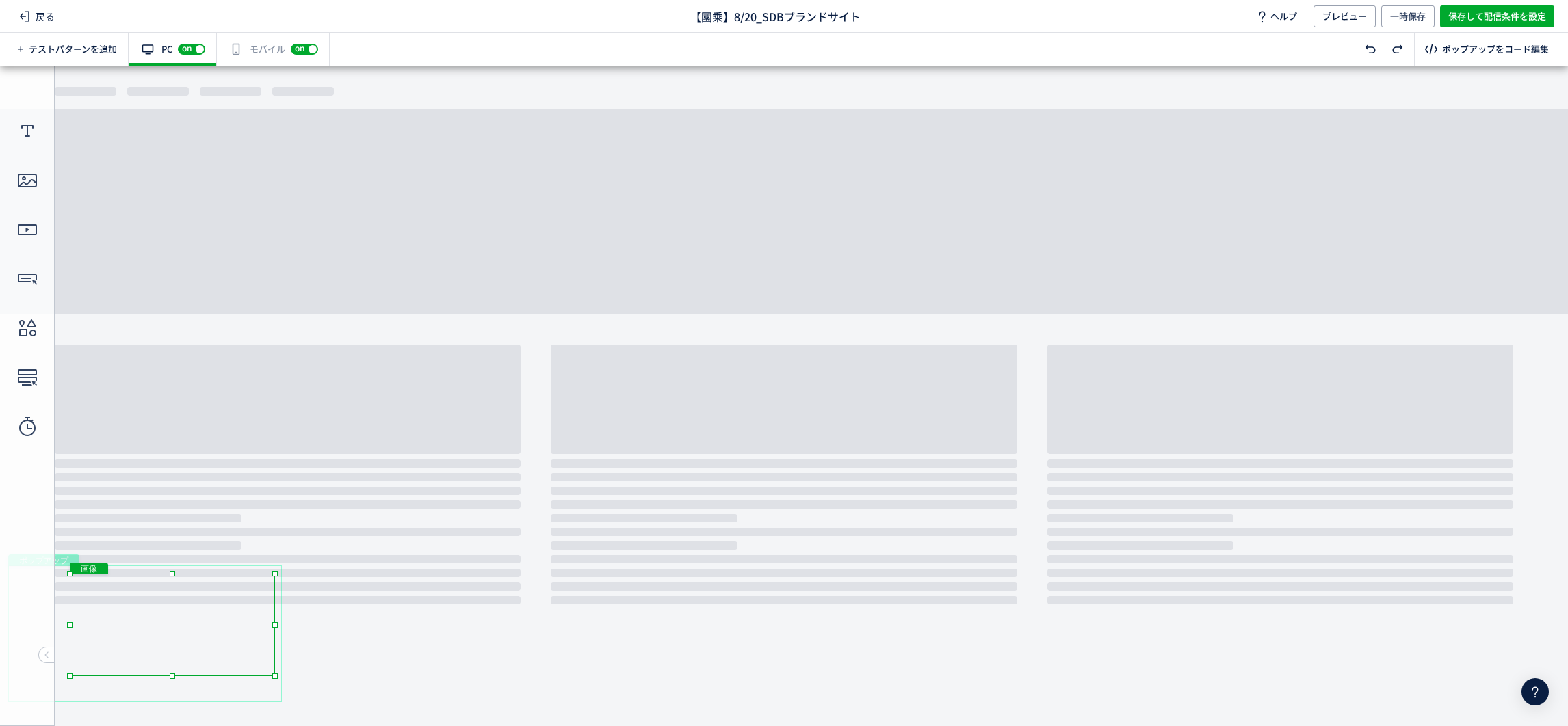
click at [208, 483] on div "画像" at bounding box center [172, 625] width 205 height 103
click at [299, 483] on use at bounding box center [296, 544] width 11 height 11
click at [137, 483] on div "ポップアップ" at bounding box center [145, 634] width 274 height 137
click at [10, 483] on div at bounding box center [27, 396] width 55 height 661
drag, startPoint x: 225, startPoint y: 639, endPoint x: 301, endPoint y: 630, distance: 76.5
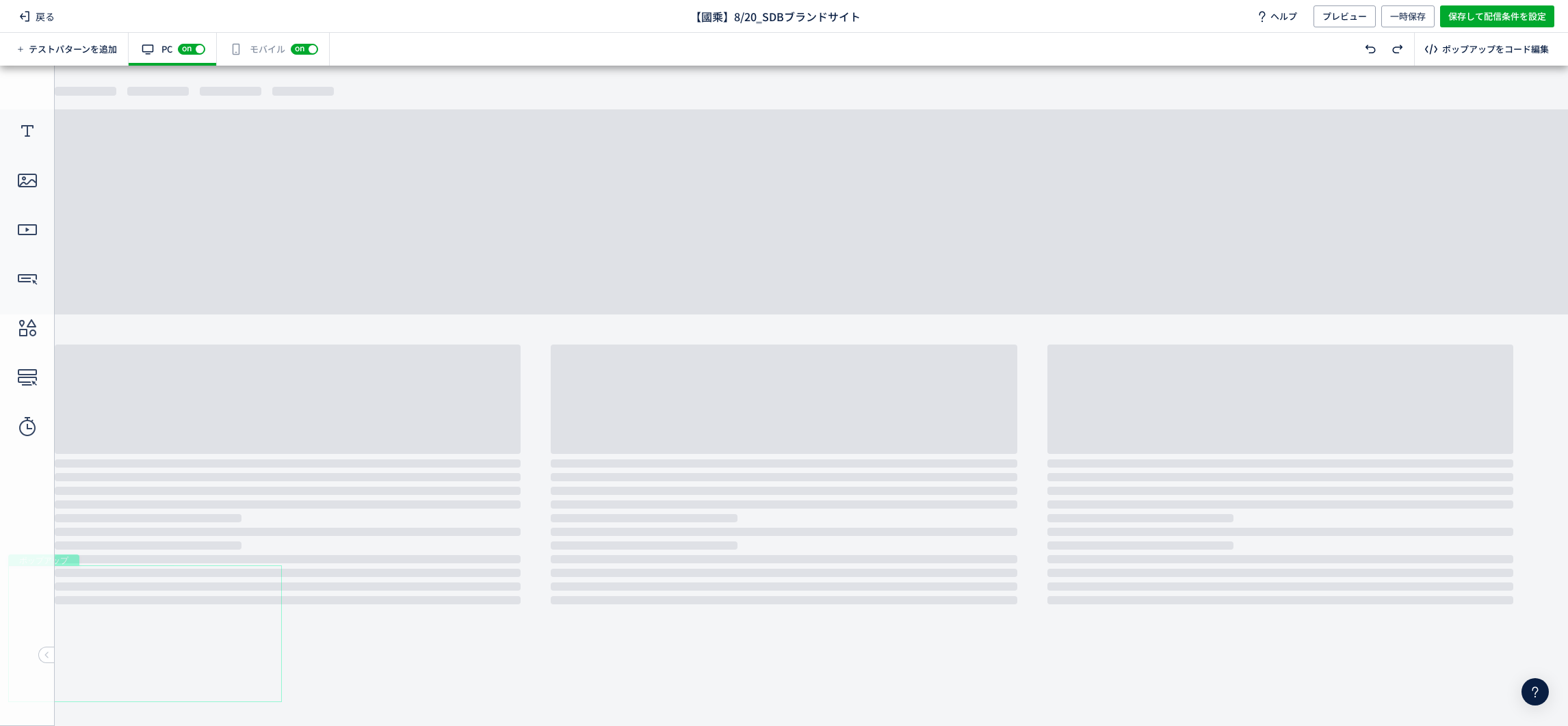
click at [293, 47] on span "on" at bounding box center [300, 50] width 18 height 11
click at [308, 47] on span "off" at bounding box center [309, 49] width 10 height 8
click at [43, 11] on span "戻る" at bounding box center [37, 16] width 47 height 22
